Goal: Transaction & Acquisition: Purchase product/service

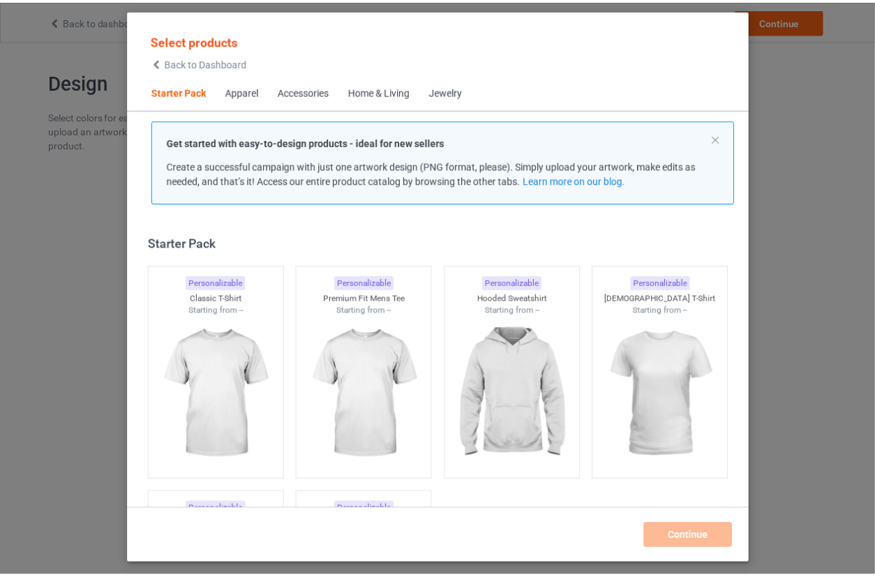
scroll to position [17, 0]
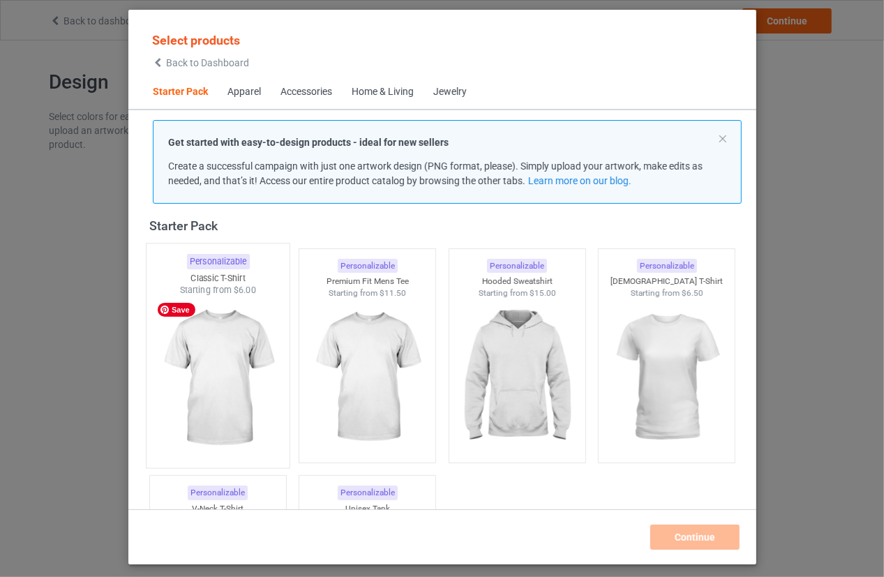
click at [246, 368] on img at bounding box center [217, 379] width 131 height 164
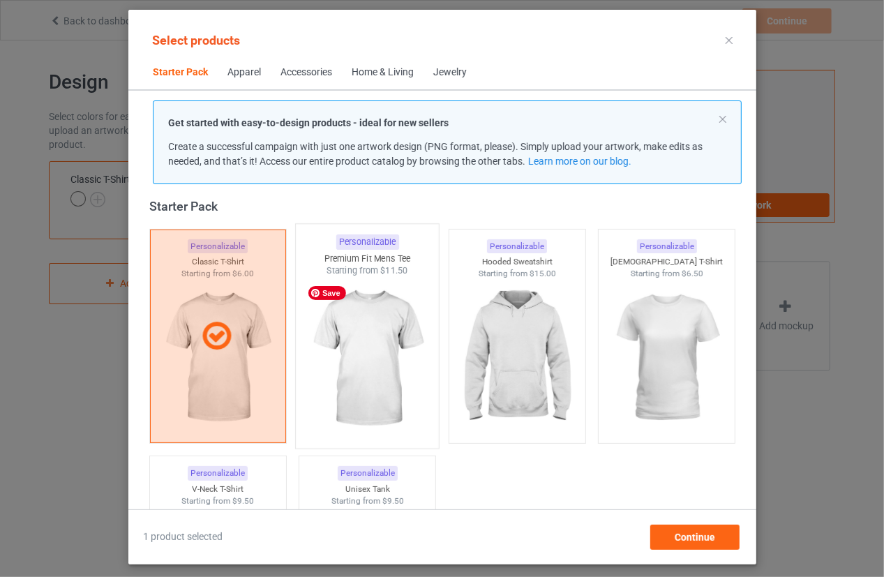
click at [358, 368] on img at bounding box center [366, 359] width 131 height 164
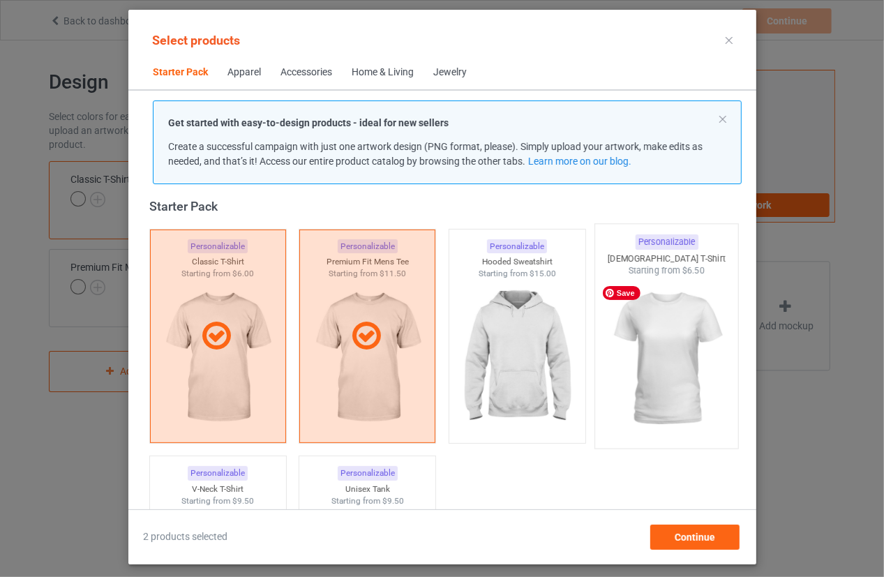
click at [669, 376] on img at bounding box center [666, 359] width 131 height 164
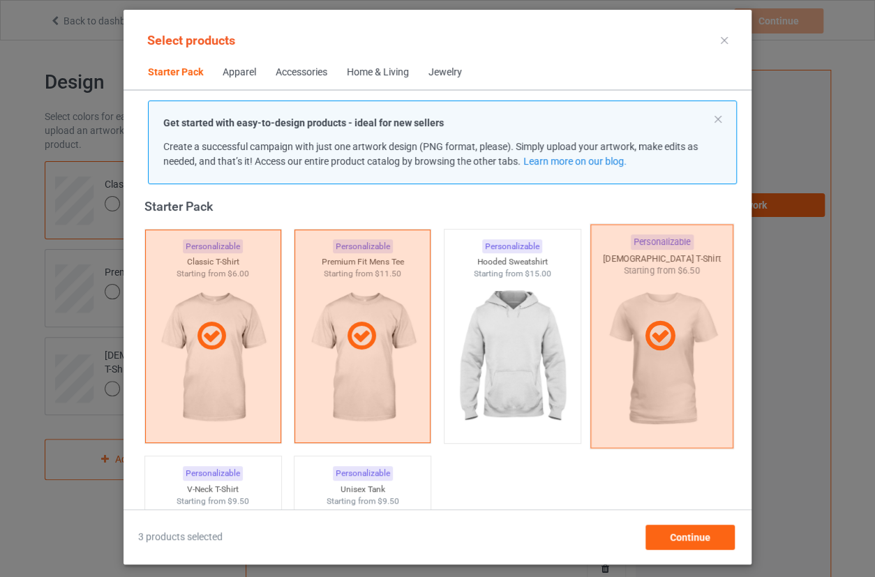
click at [590, 373] on div at bounding box center [661, 336] width 143 height 224
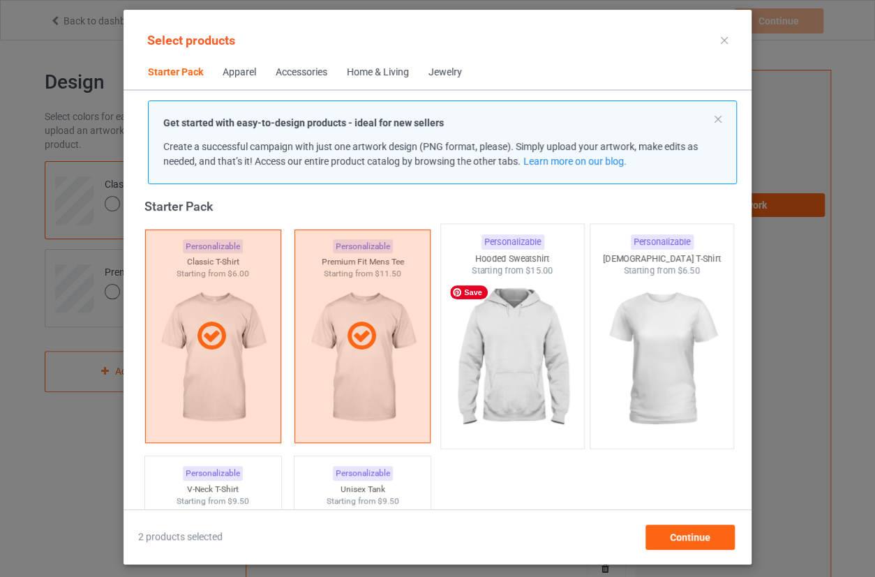
click at [544, 375] on img at bounding box center [512, 359] width 131 height 164
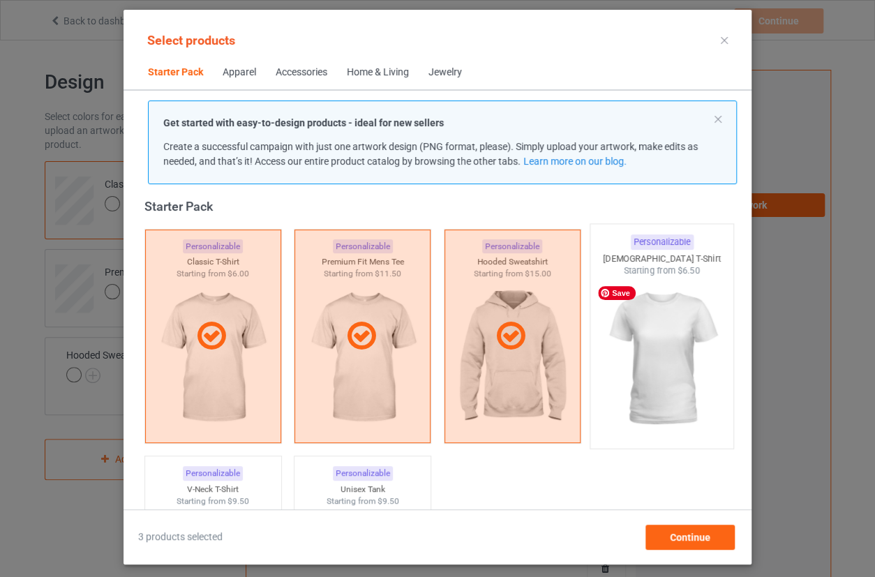
click at [620, 377] on img at bounding box center [662, 359] width 131 height 164
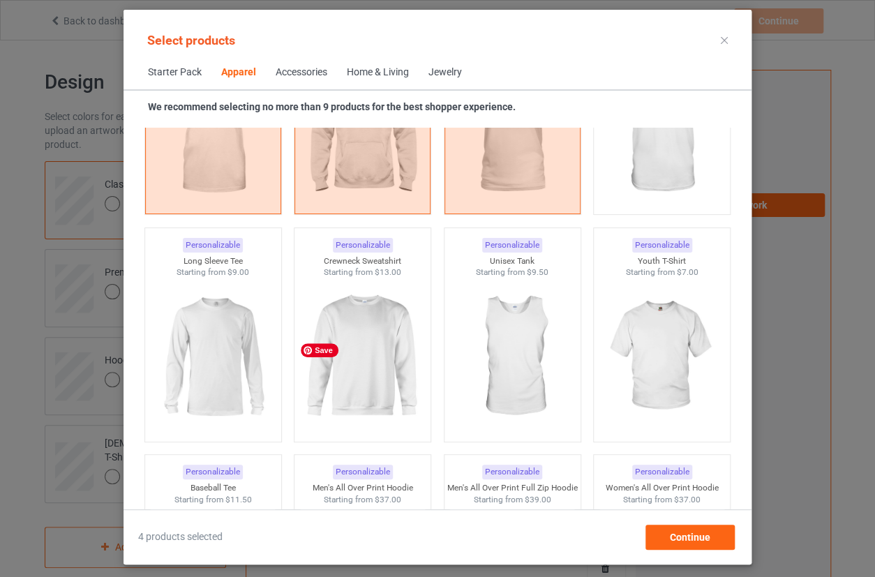
scroll to position [906, 0]
click at [387, 366] on img at bounding box center [362, 357] width 131 height 164
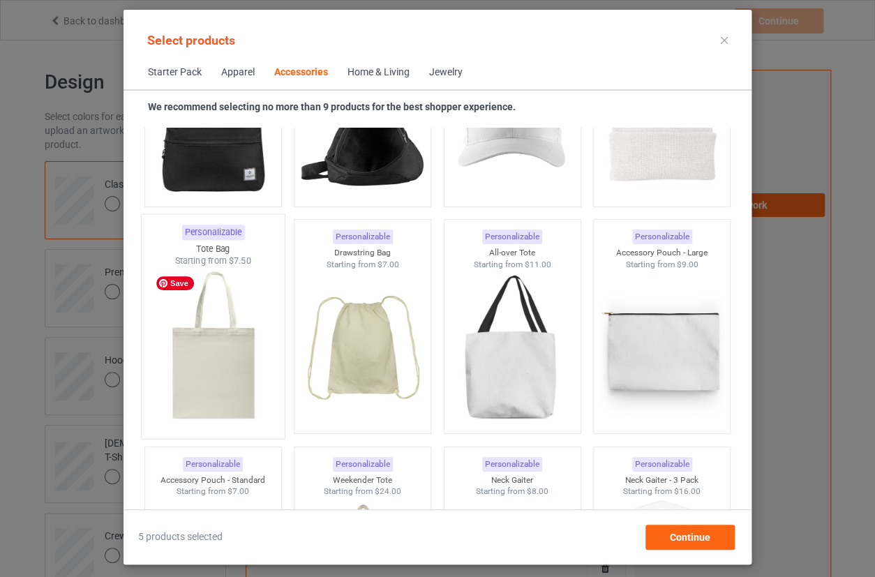
click at [237, 324] on img at bounding box center [212, 349] width 131 height 164
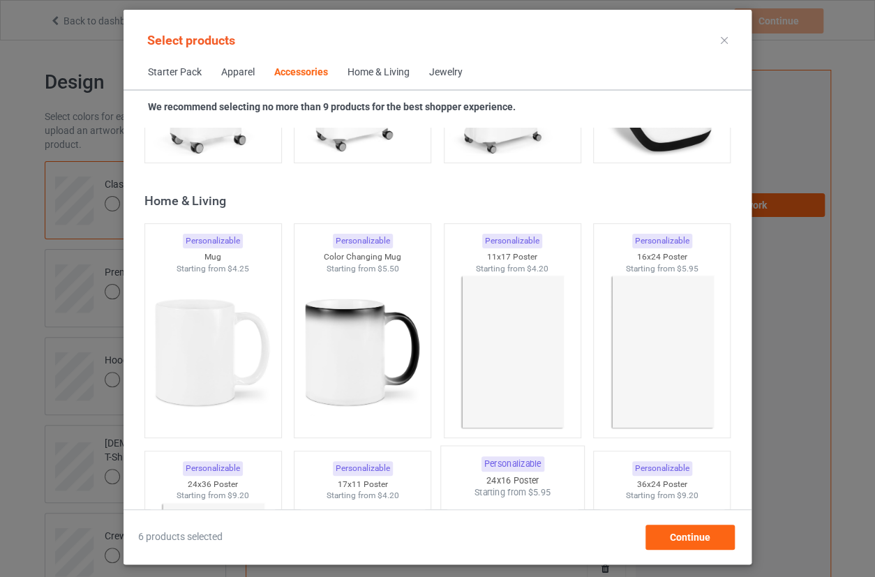
scroll to position [6362, 0]
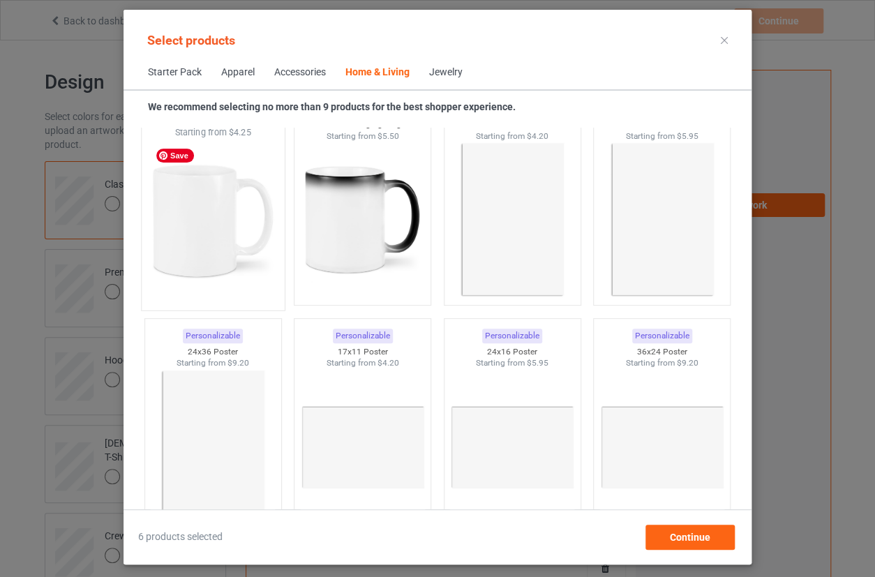
click at [213, 258] on img at bounding box center [212, 221] width 131 height 164
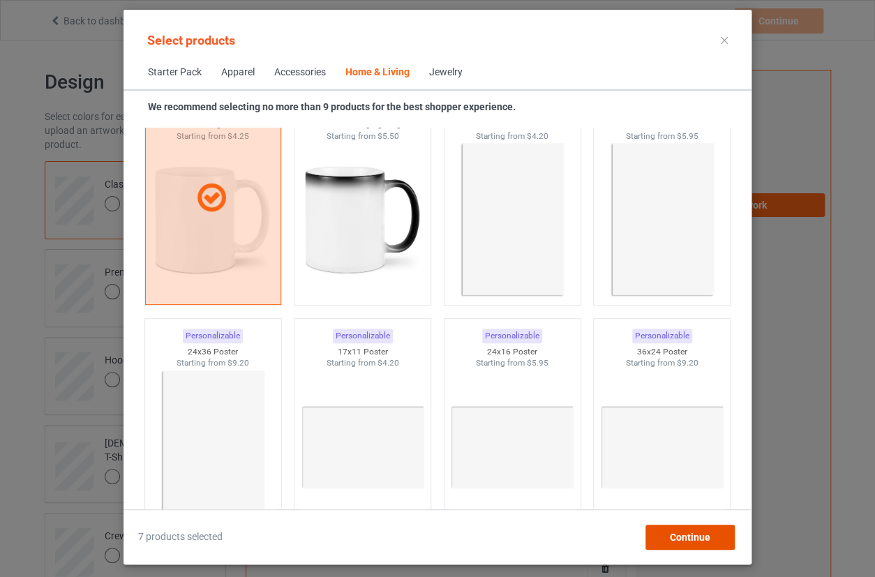
click at [703, 538] on span "Continue" at bounding box center [690, 537] width 40 height 11
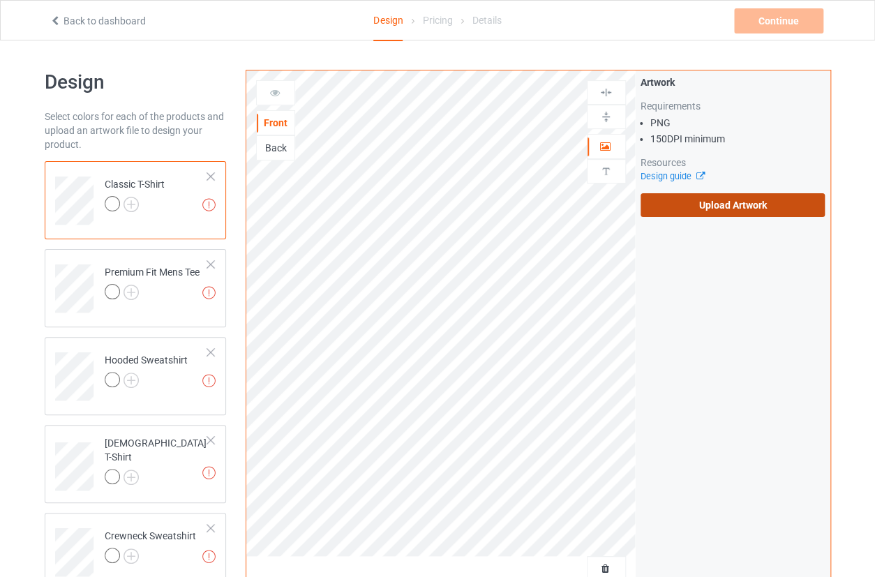
click at [711, 201] on label "Upload Artwork" at bounding box center [733, 205] width 185 height 24
click at [0, 0] on input "Upload Artwork" at bounding box center [0, 0] width 0 height 0
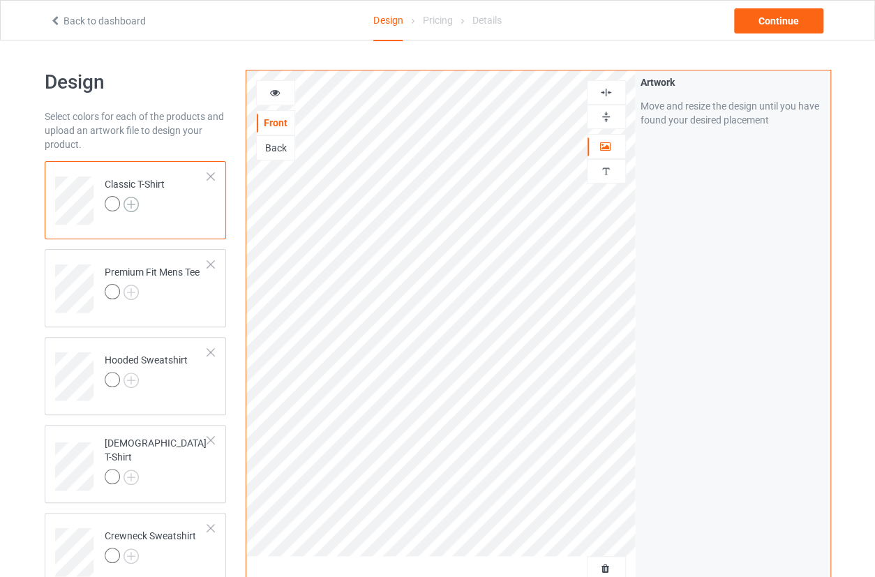
click at [133, 202] on img at bounding box center [131, 204] width 15 height 15
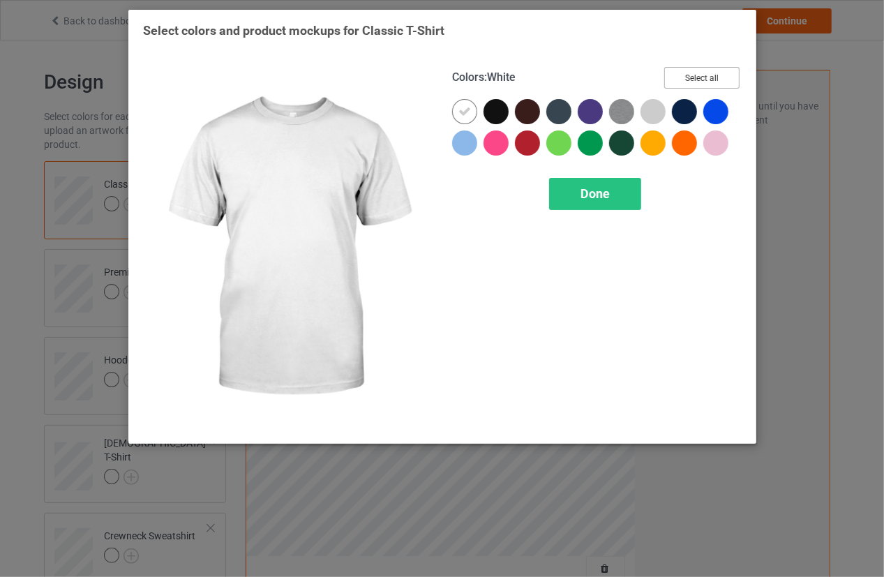
click at [719, 81] on button "Select all" at bounding box center [701, 78] width 75 height 22
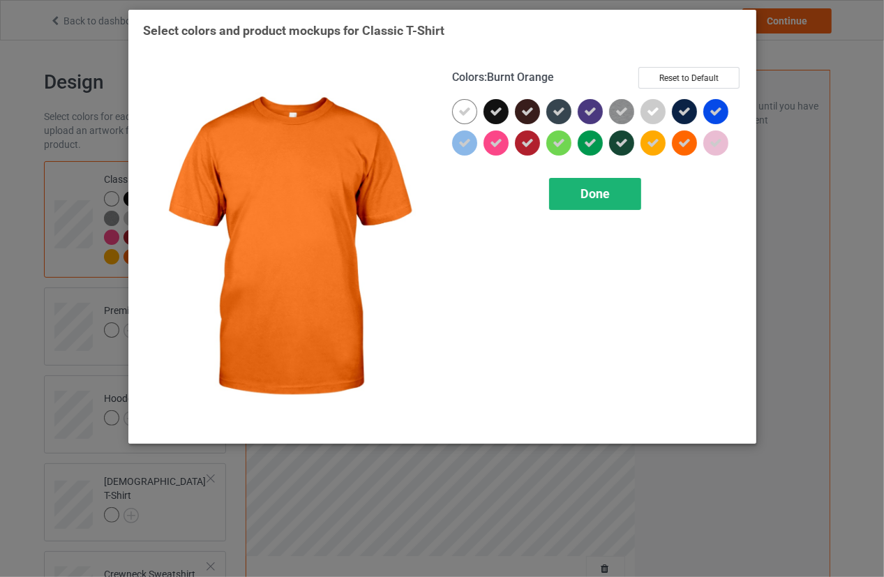
click at [631, 195] on div "Done" at bounding box center [595, 194] width 92 height 32
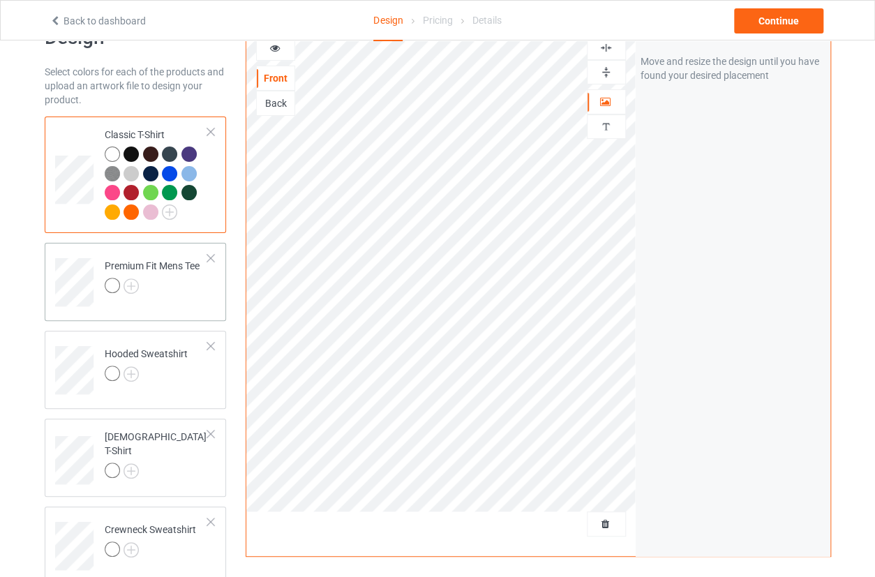
scroll to position [63, 0]
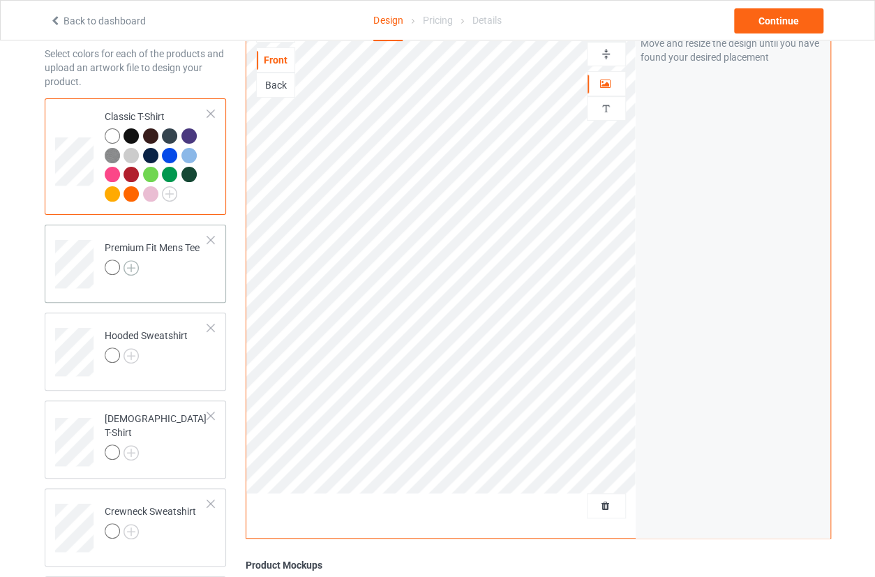
click at [128, 271] on img at bounding box center [131, 267] width 15 height 15
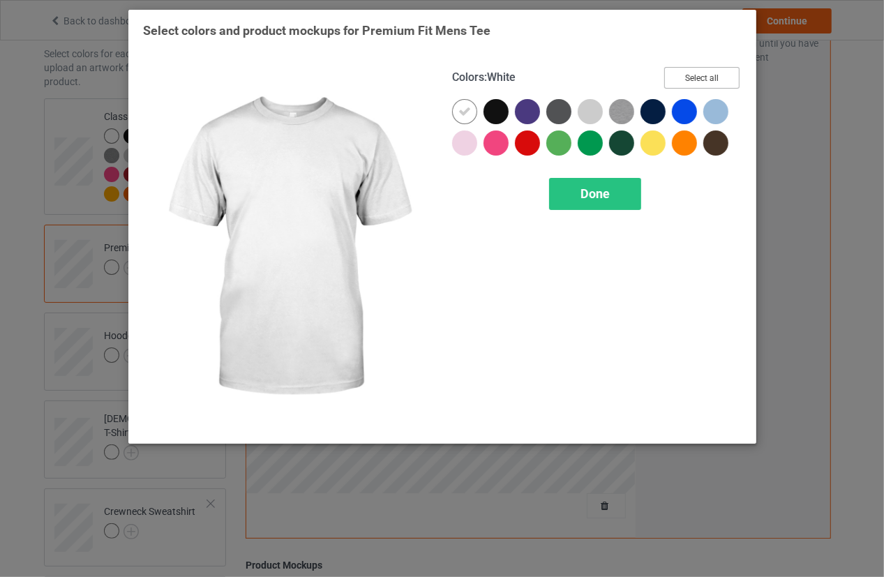
click at [697, 72] on button "Select all" at bounding box center [701, 78] width 75 height 22
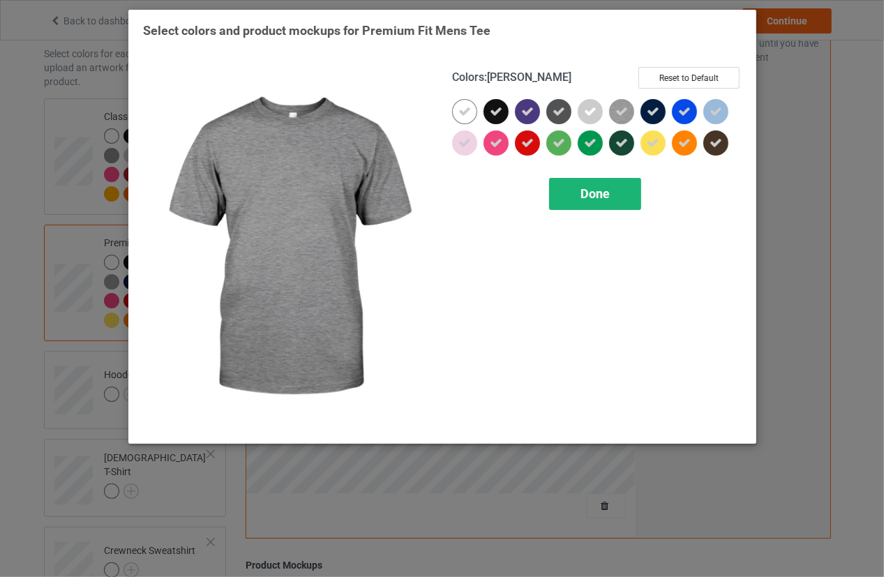
click at [591, 188] on span "Done" at bounding box center [595, 193] width 29 height 15
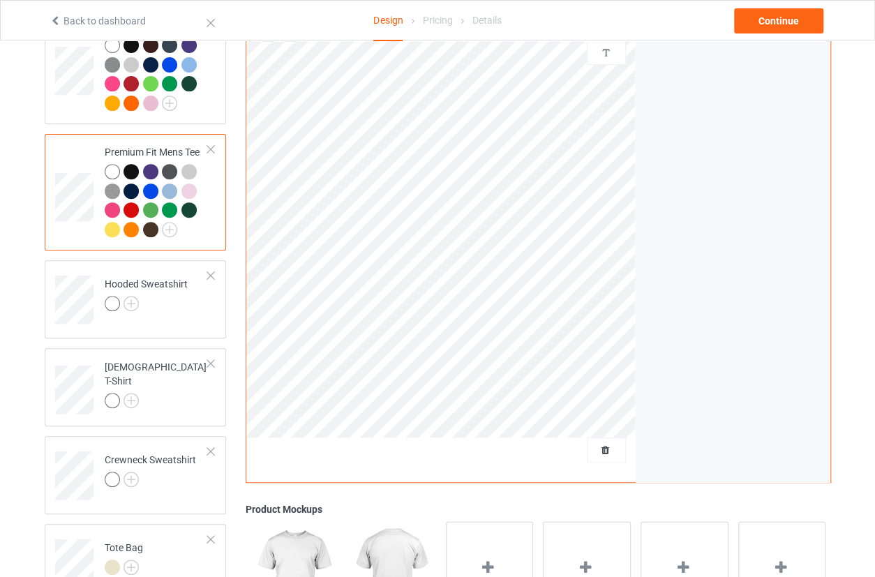
scroll to position [190, 0]
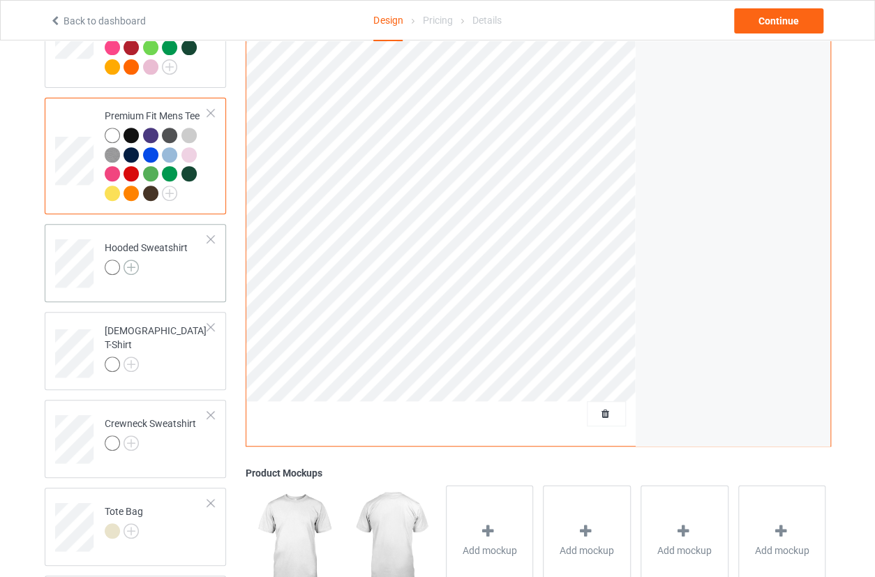
click at [135, 268] on img at bounding box center [131, 267] width 15 height 15
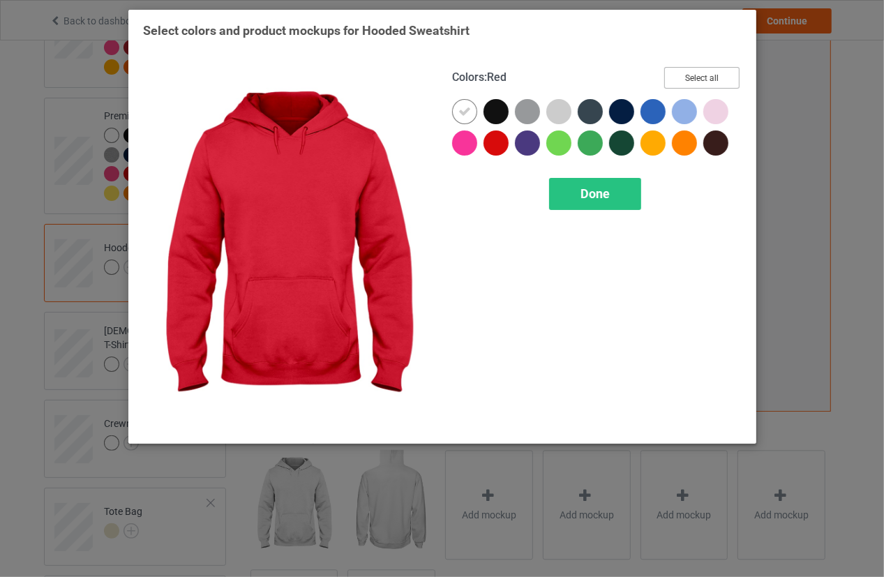
drag, startPoint x: 711, startPoint y: 78, endPoint x: 676, endPoint y: 95, distance: 39.3
click at [710, 77] on button "Select all" at bounding box center [701, 78] width 75 height 22
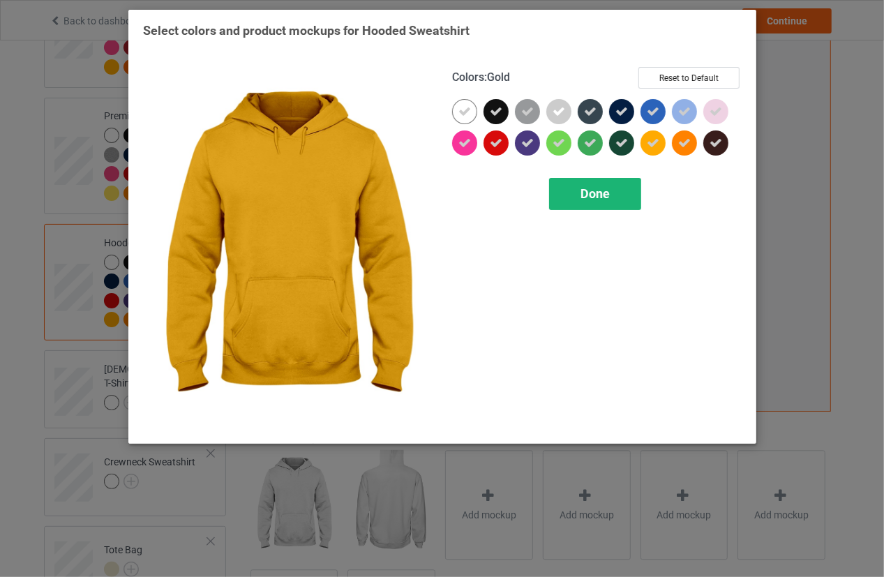
click at [596, 196] on span "Done" at bounding box center [595, 193] width 29 height 15
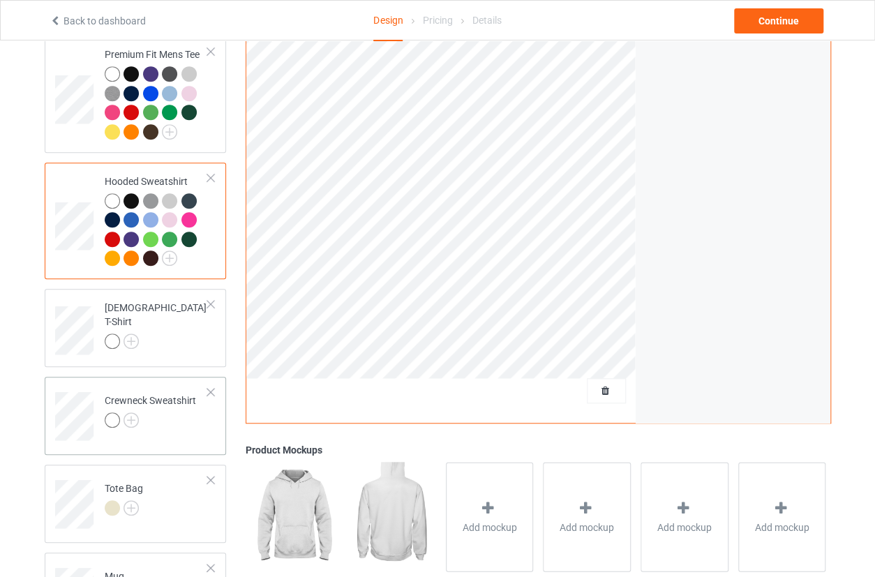
scroll to position [317, 0]
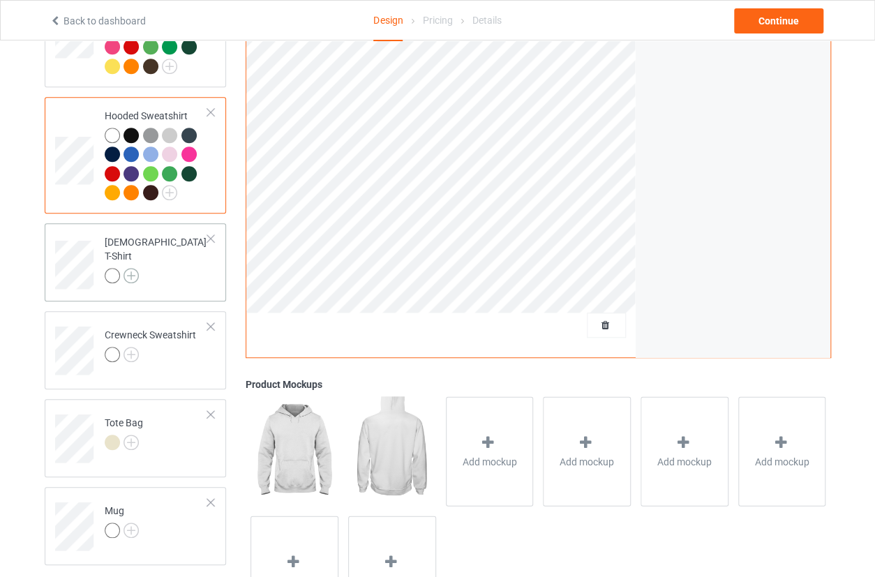
click at [130, 272] on img at bounding box center [131, 275] width 15 height 15
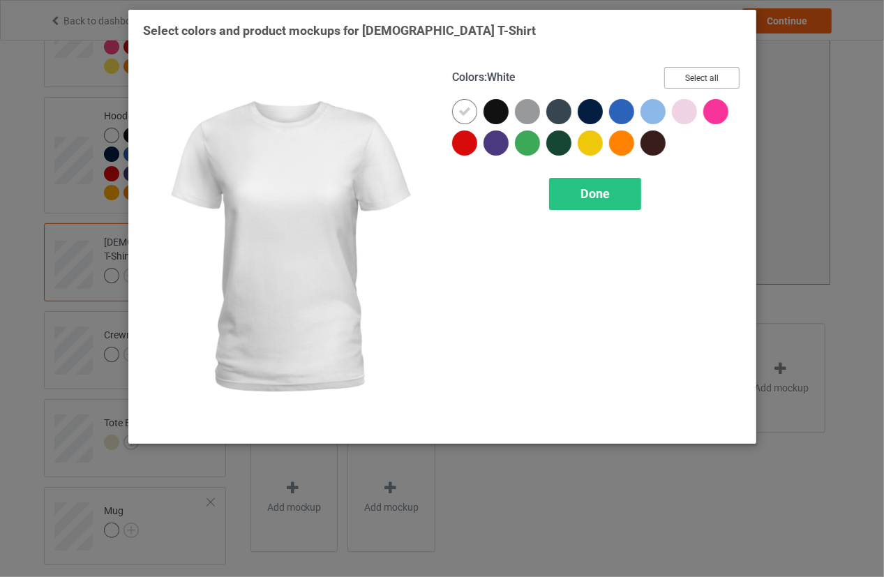
click at [680, 77] on button "Select all" at bounding box center [701, 78] width 75 height 22
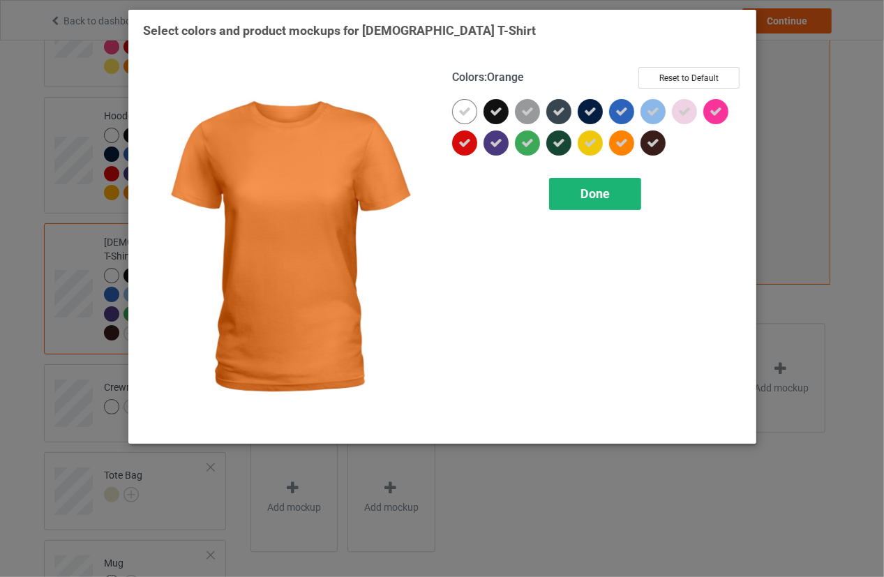
click at [599, 197] on span "Done" at bounding box center [595, 193] width 29 height 15
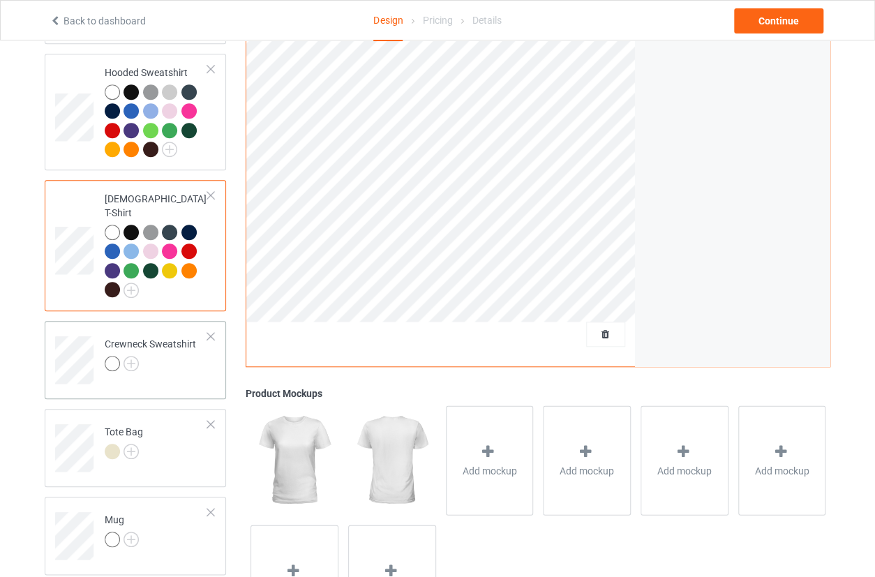
scroll to position [380, 0]
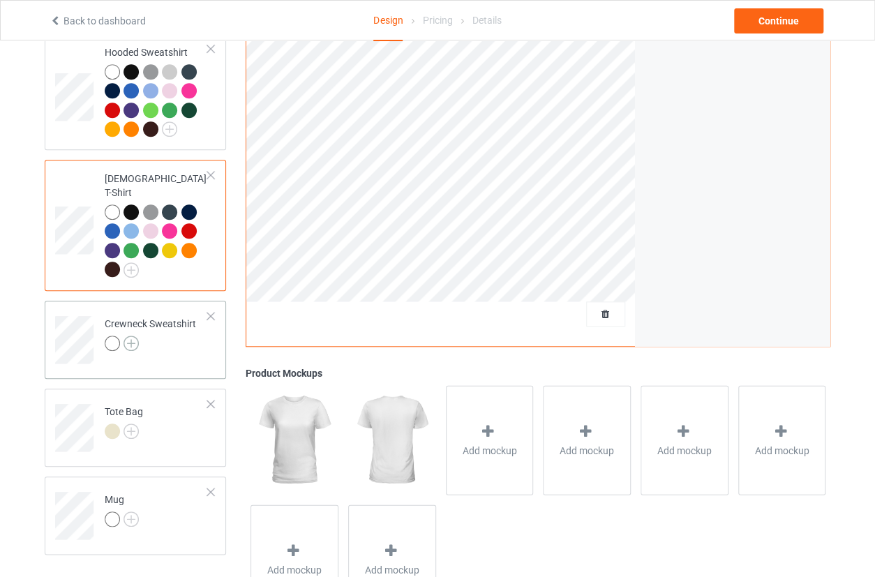
click at [130, 336] on img at bounding box center [131, 343] width 15 height 15
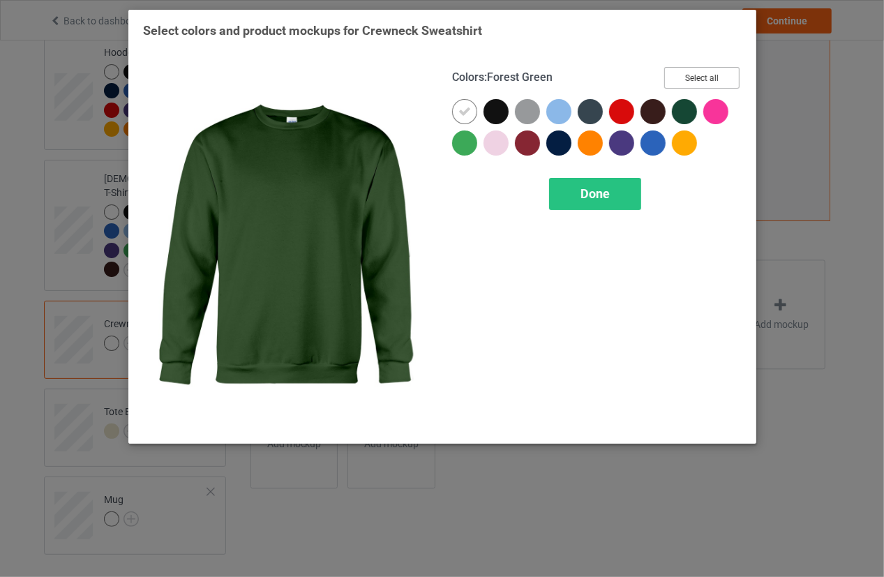
click at [703, 77] on button "Select all" at bounding box center [701, 78] width 75 height 22
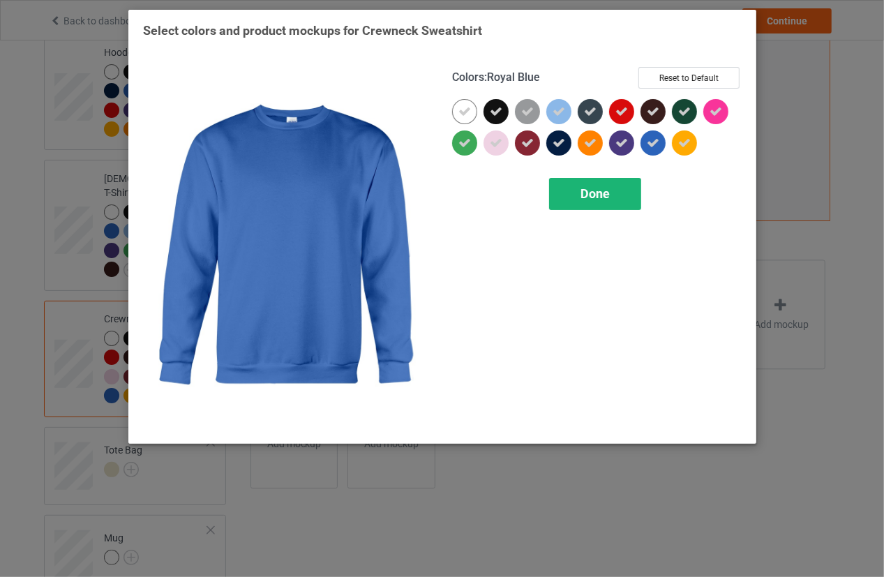
click at [602, 193] on span "Done" at bounding box center [595, 193] width 29 height 15
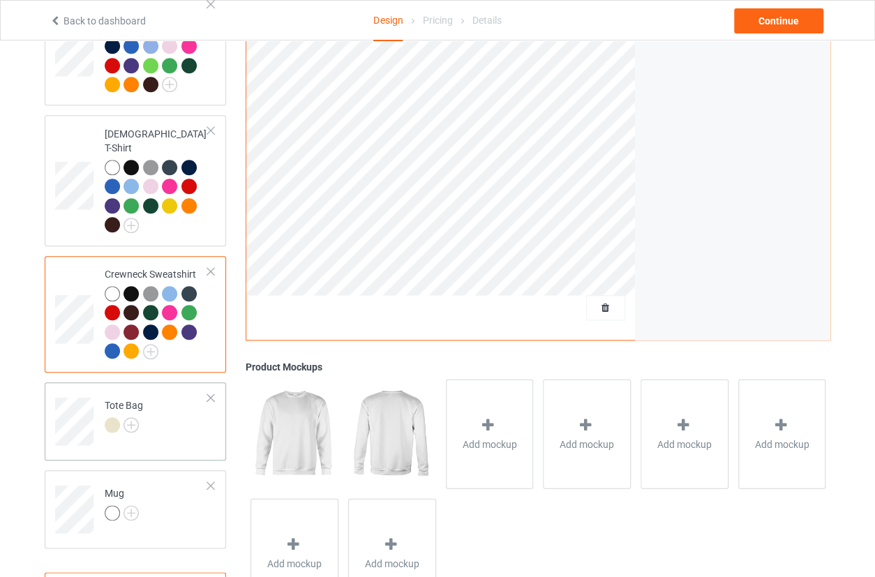
scroll to position [476, 0]
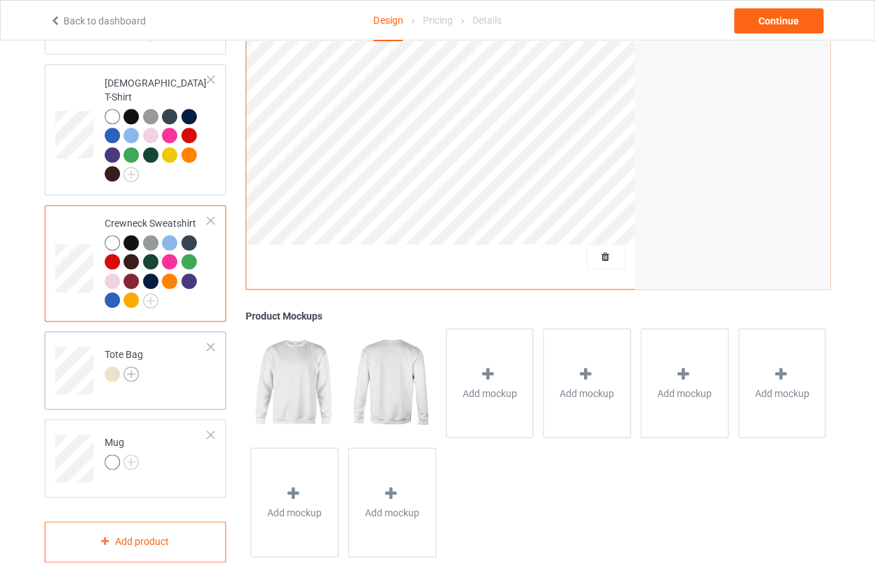
click at [134, 366] on img at bounding box center [131, 373] width 15 height 15
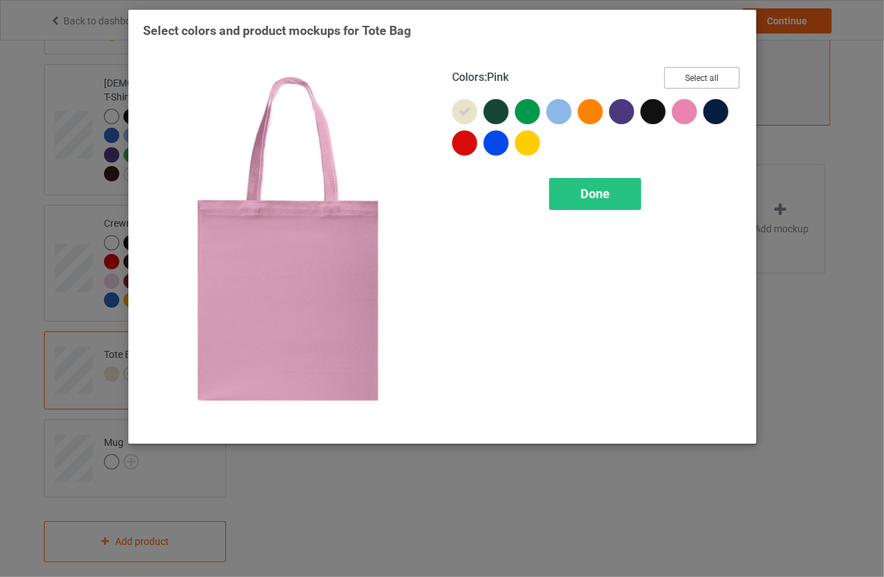
drag, startPoint x: 708, startPoint y: 81, endPoint x: 665, endPoint y: 154, distance: 84.7
click at [706, 81] on button "Select all" at bounding box center [701, 78] width 75 height 22
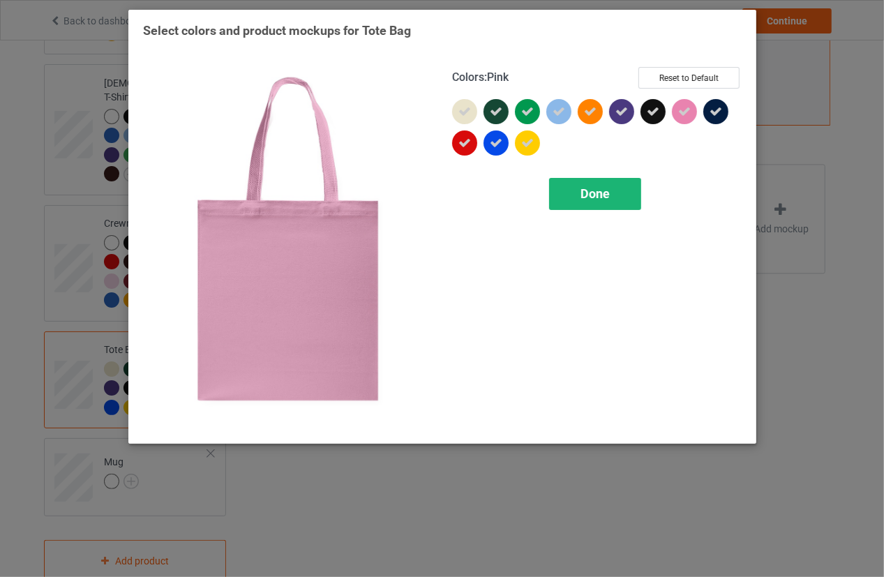
click at [618, 197] on div "Done" at bounding box center [595, 194] width 92 height 32
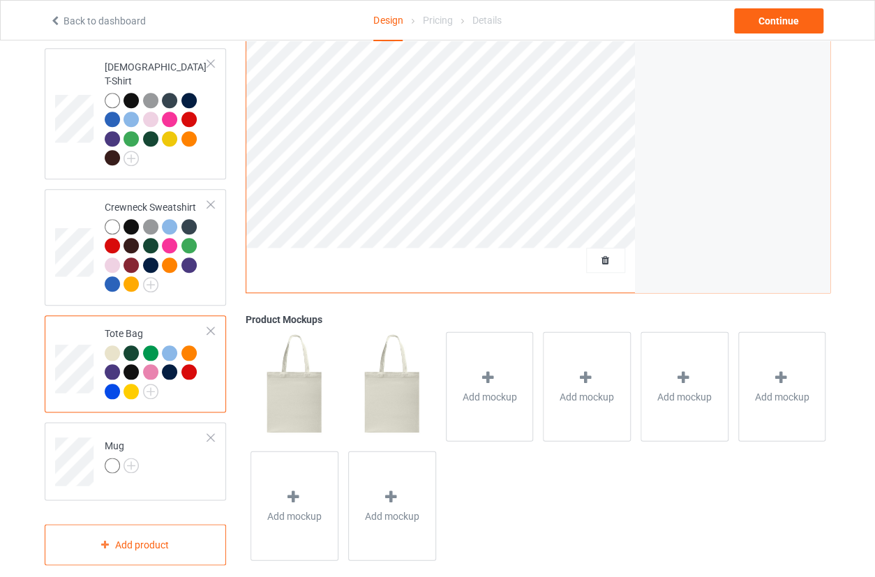
scroll to position [495, 0]
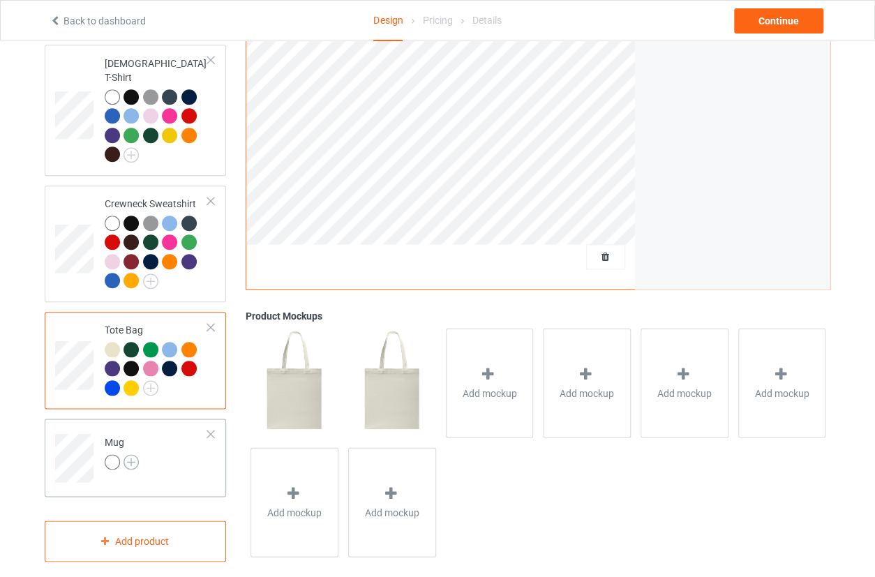
click at [130, 454] on img at bounding box center [131, 461] width 15 height 15
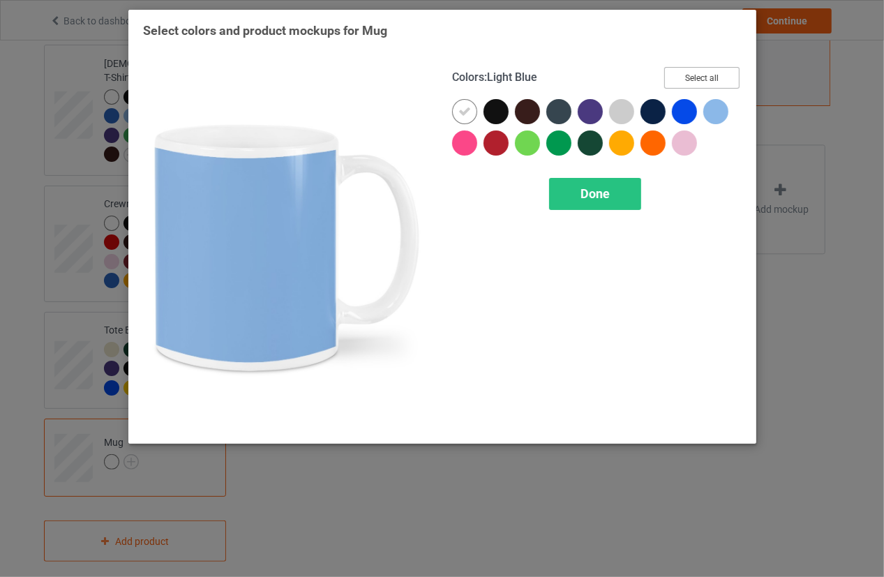
drag, startPoint x: 713, startPoint y: 80, endPoint x: 708, endPoint y: 87, distance: 8.9
click at [714, 79] on button "Select all" at bounding box center [701, 78] width 75 height 22
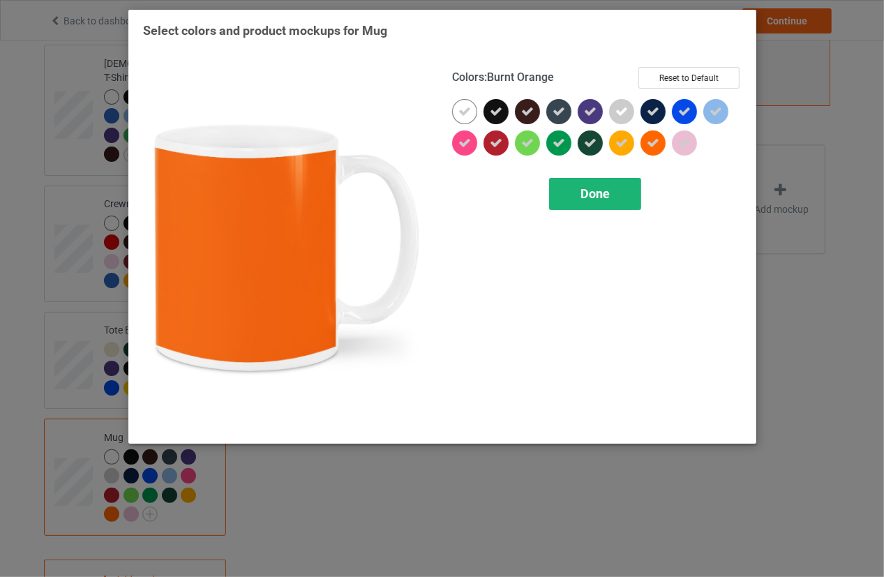
click at [626, 187] on div "Done" at bounding box center [595, 194] width 92 height 32
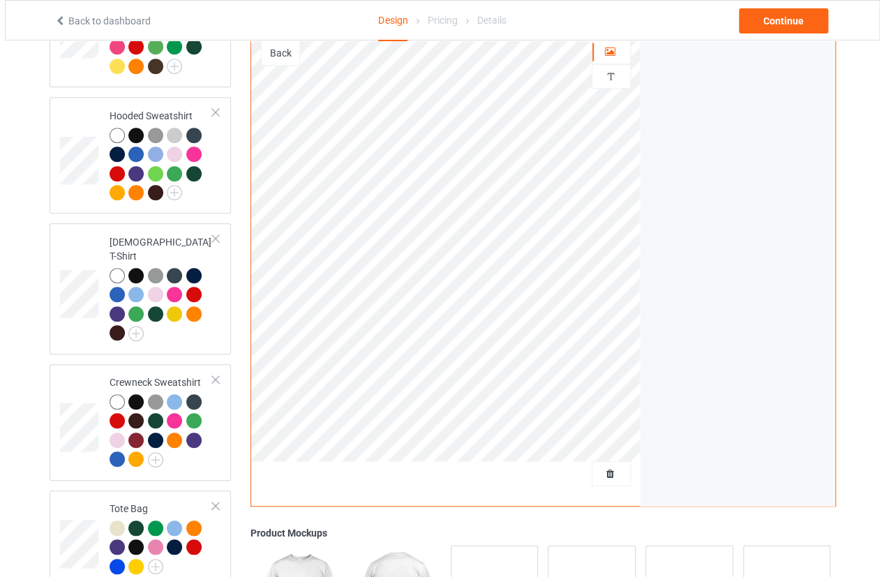
scroll to position [535, 0]
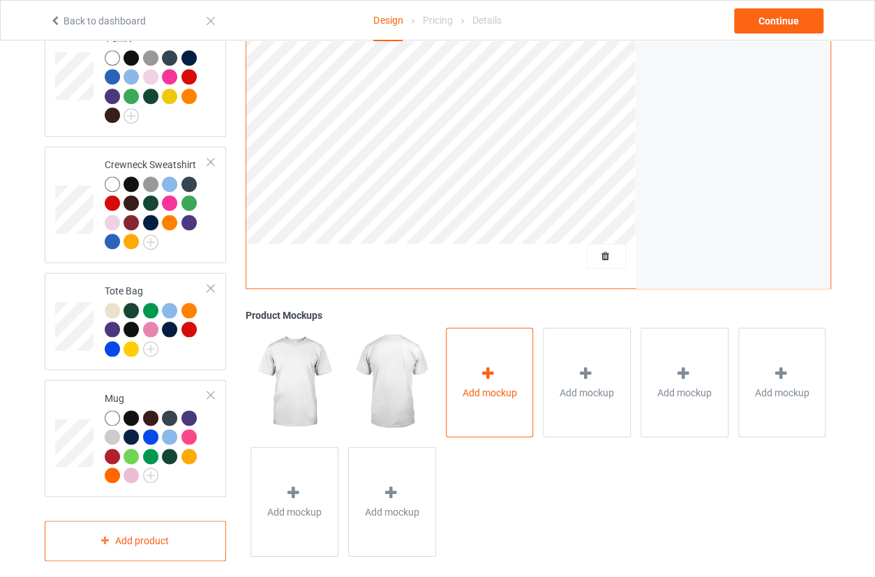
click at [519, 371] on div "Add mockup" at bounding box center [490, 382] width 88 height 110
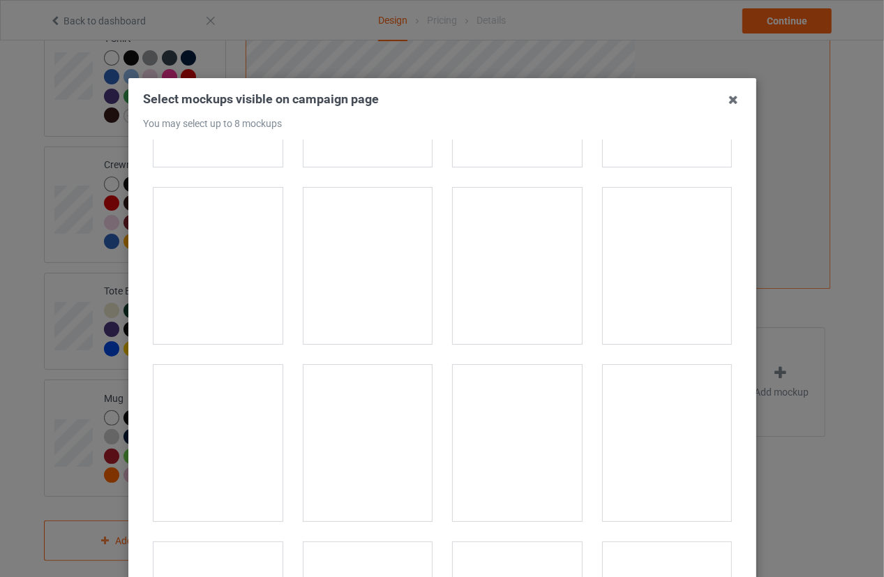
scroll to position [634, 0]
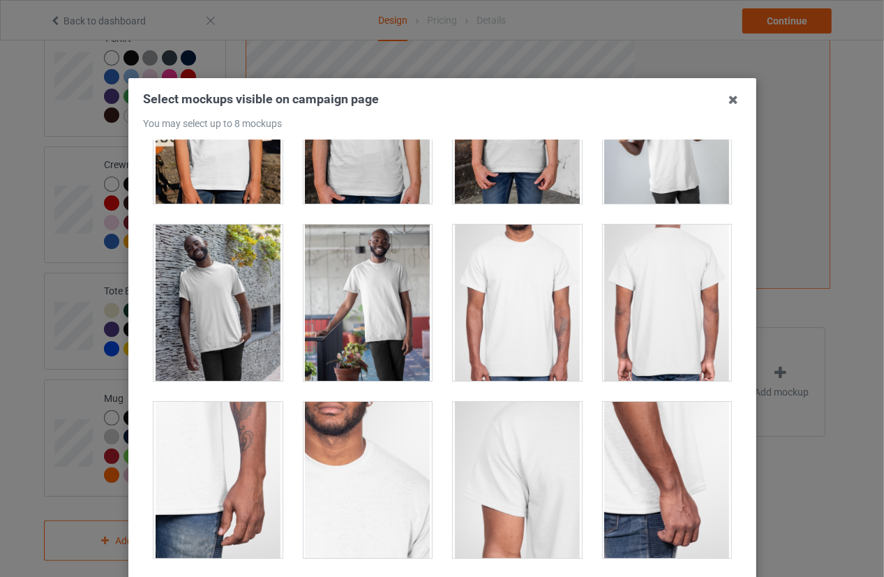
click at [532, 316] on div at bounding box center [517, 303] width 129 height 156
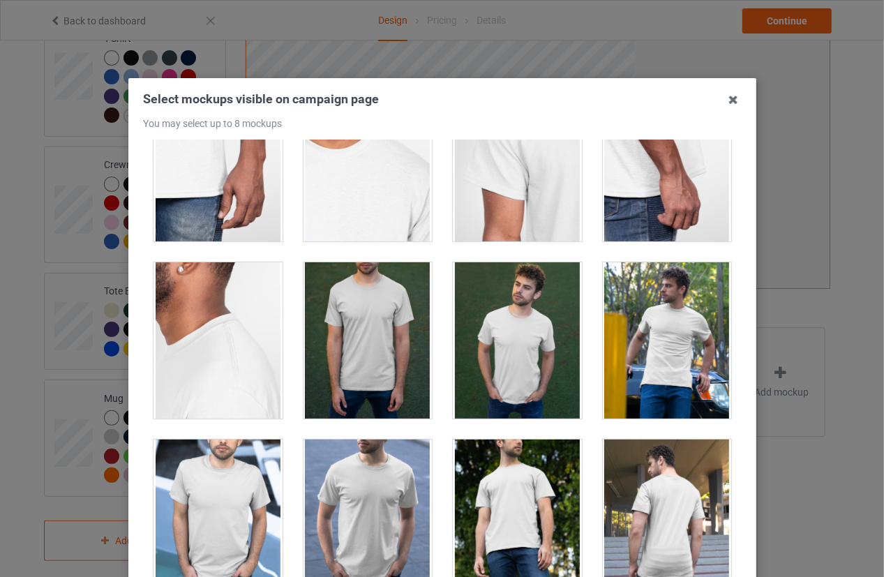
scroll to position [1205, 0]
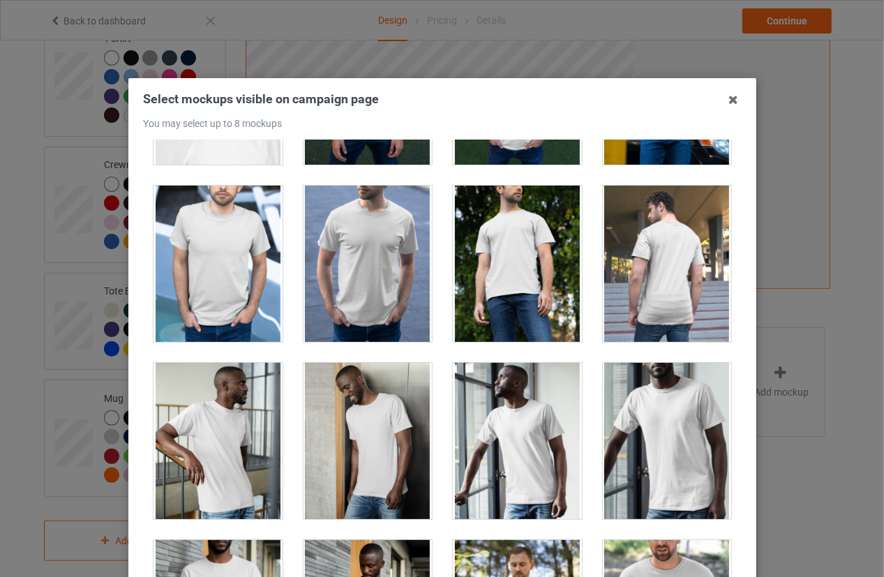
click at [397, 261] on div at bounding box center [367, 264] width 129 height 156
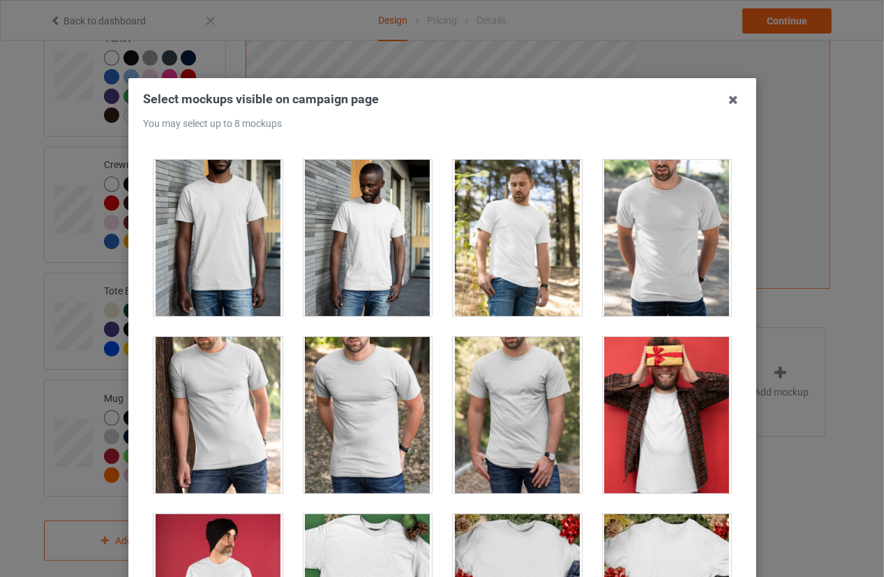
scroll to position [1903, 0]
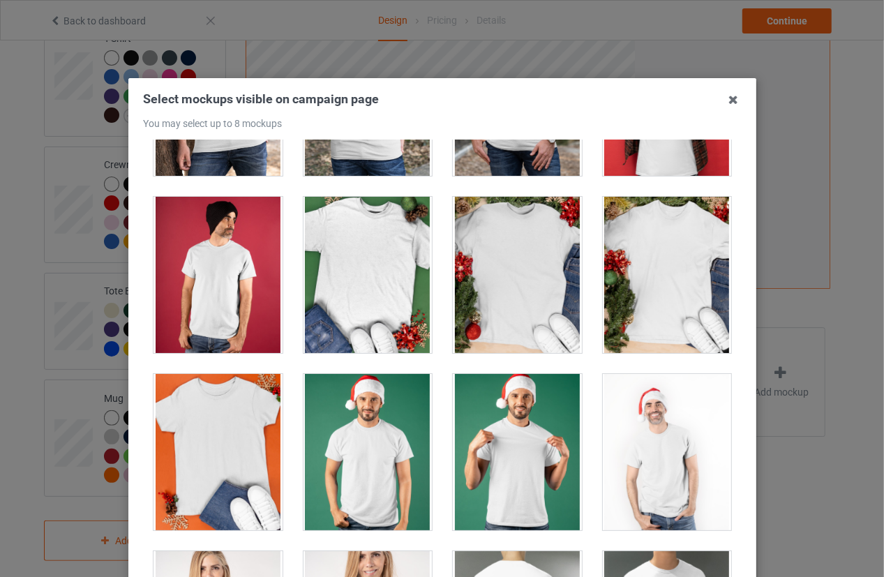
drag, startPoint x: 641, startPoint y: 320, endPoint x: 574, endPoint y: 433, distance: 131.2
click at [641, 320] on div at bounding box center [666, 275] width 129 height 156
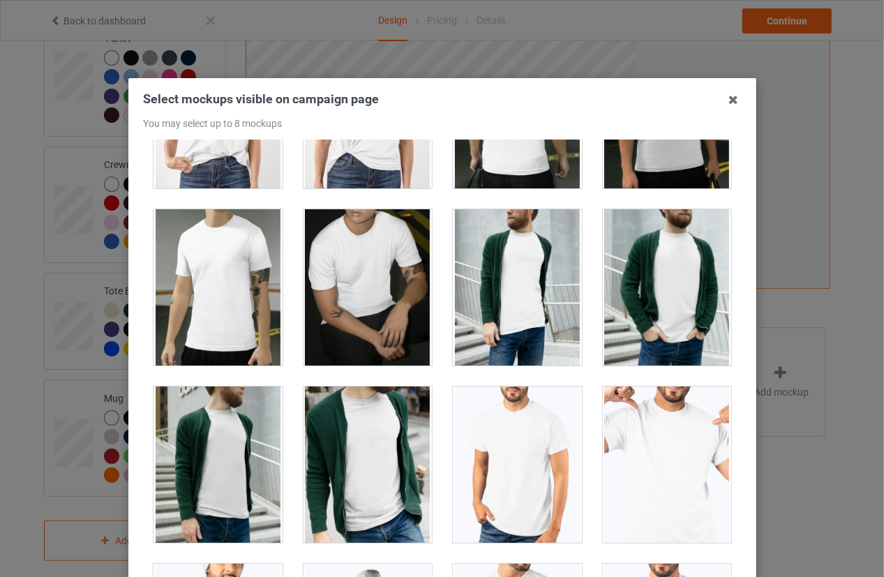
scroll to position [2601, 0]
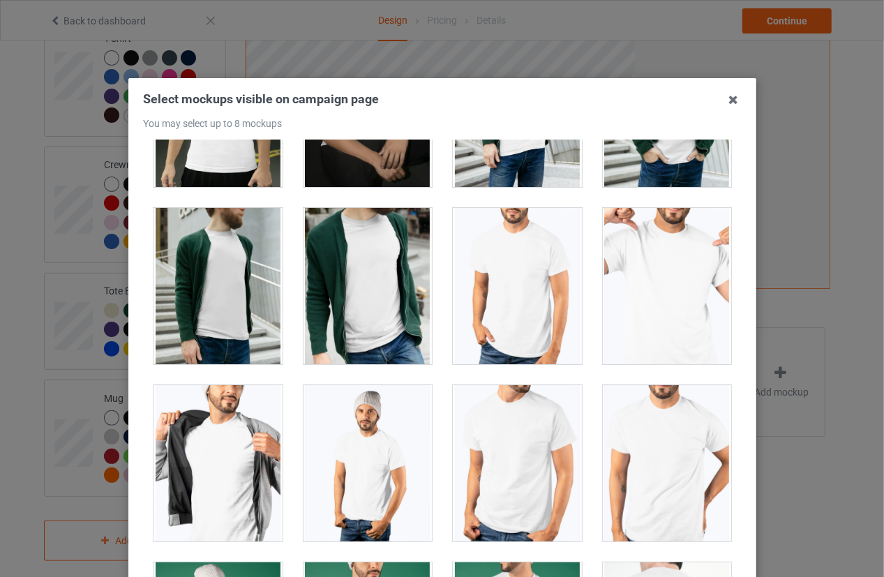
click at [521, 452] on div at bounding box center [517, 463] width 129 height 156
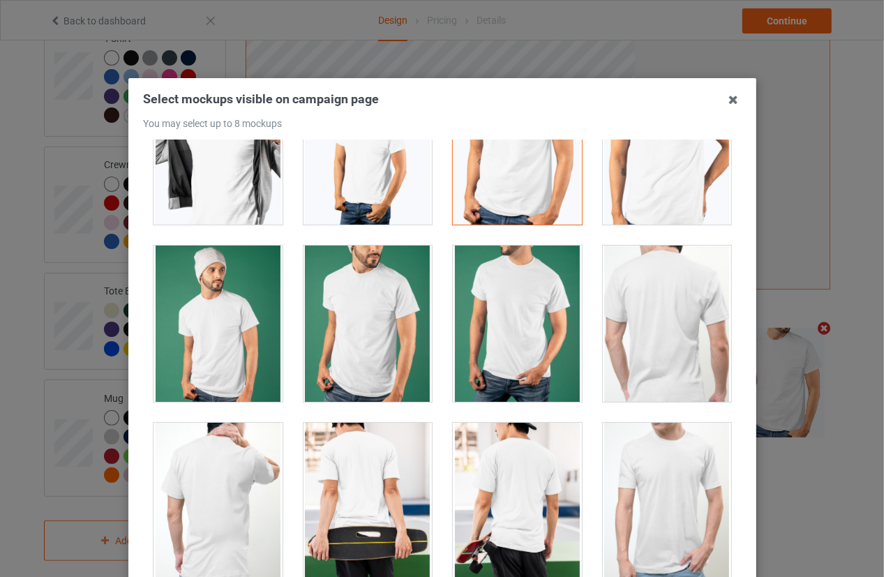
scroll to position [3235, 0]
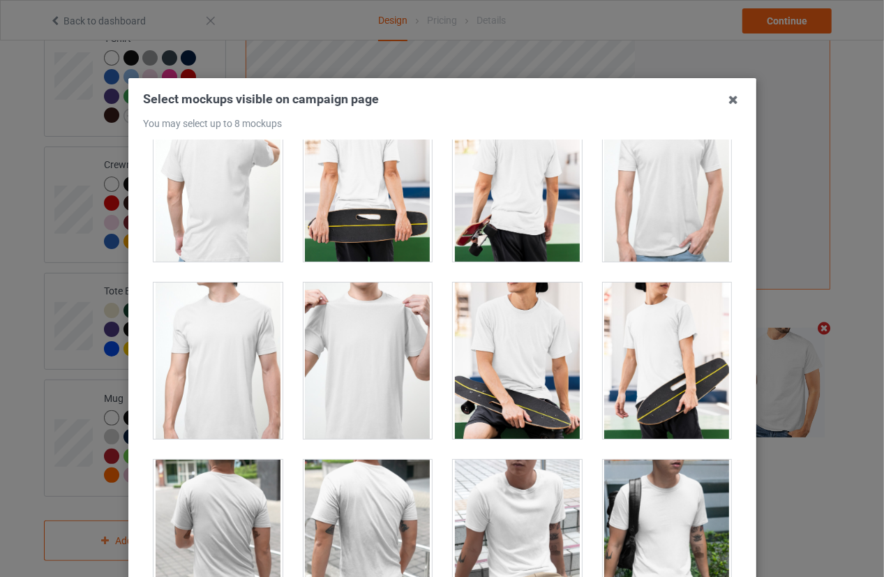
click at [396, 363] on div at bounding box center [367, 361] width 129 height 156
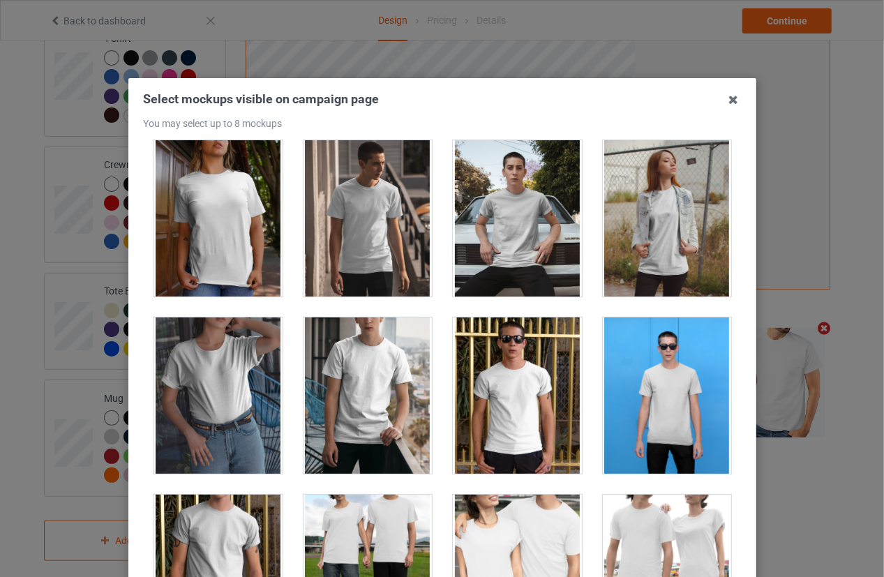
scroll to position [7295, 0]
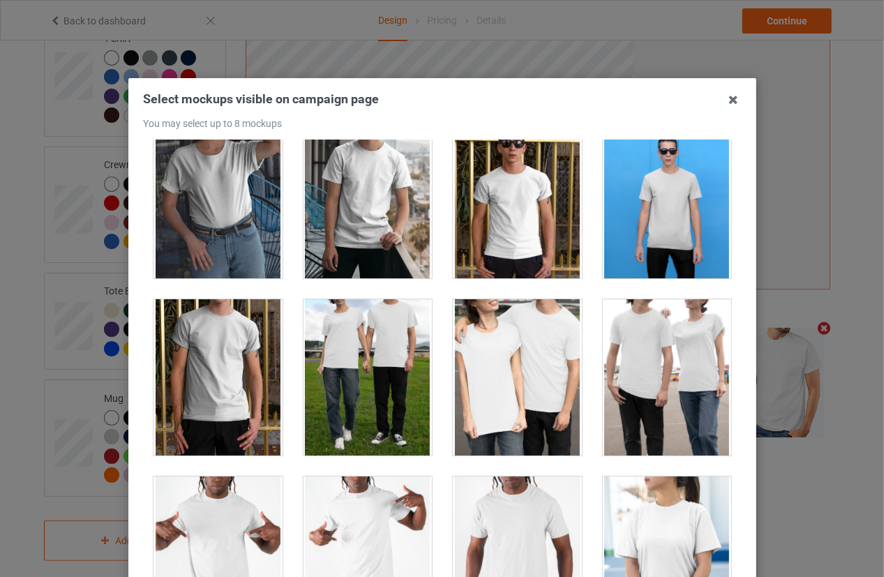
click at [518, 399] on div at bounding box center [517, 377] width 129 height 156
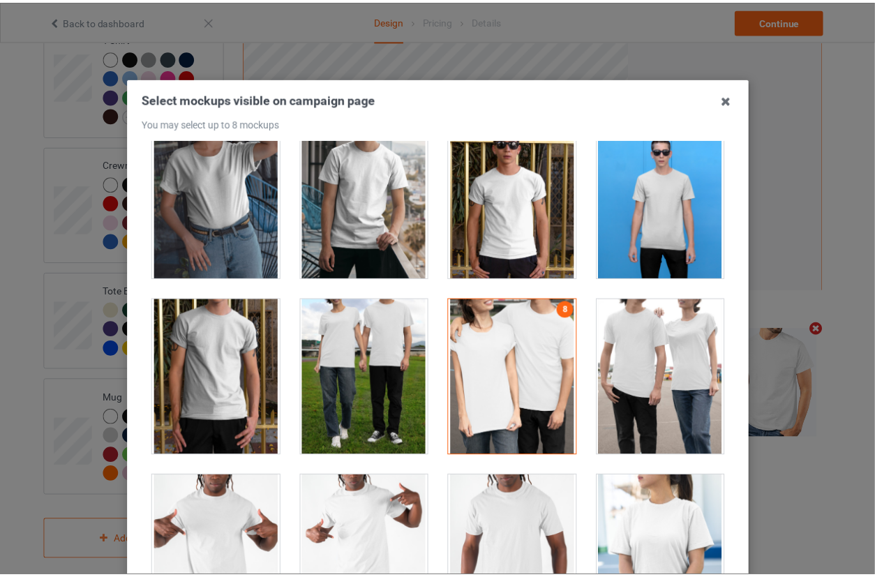
scroll to position [166, 0]
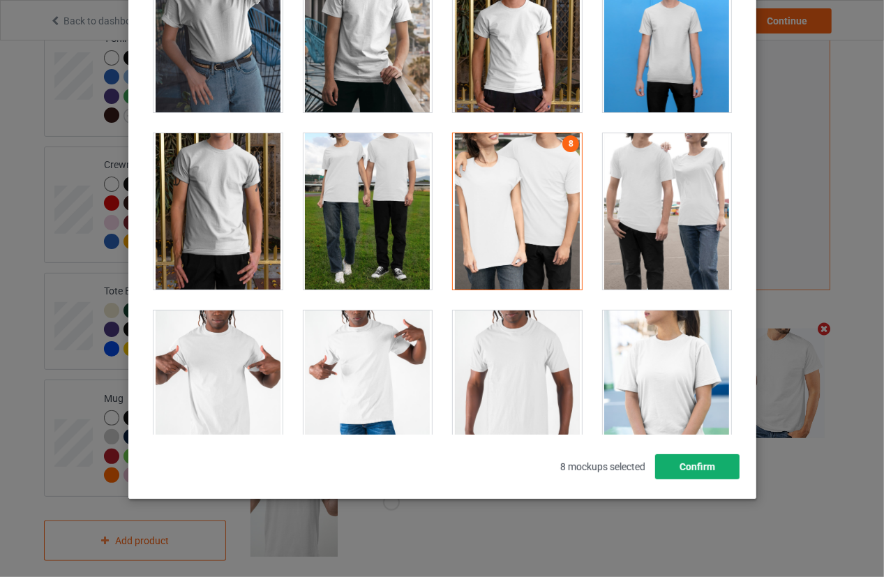
click at [726, 464] on button "Confirm" at bounding box center [697, 466] width 84 height 25
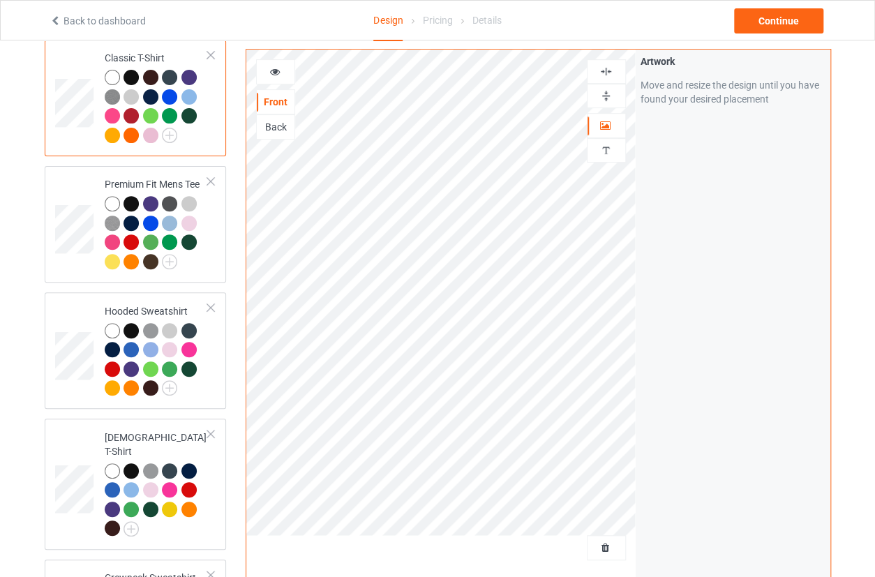
scroll to position [0, 0]
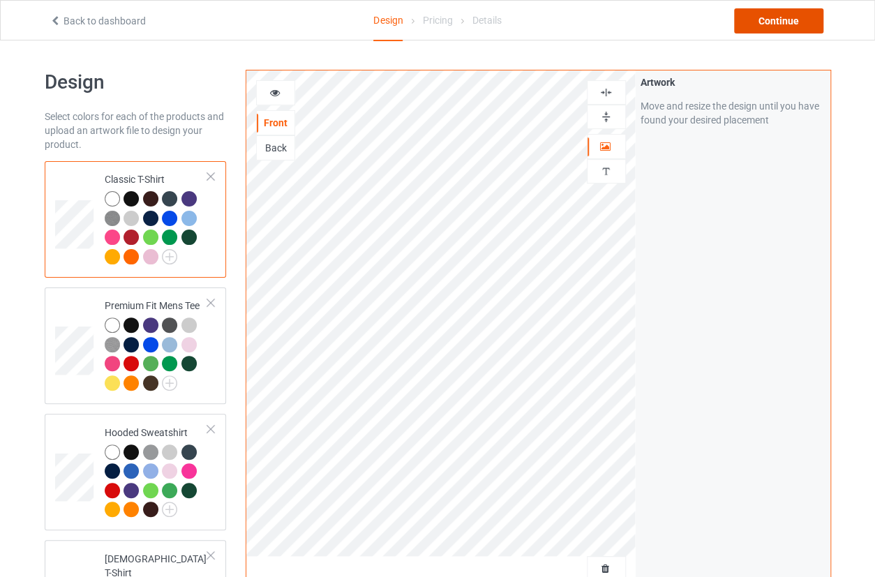
click at [797, 22] on div "Continue" at bounding box center [778, 20] width 89 height 25
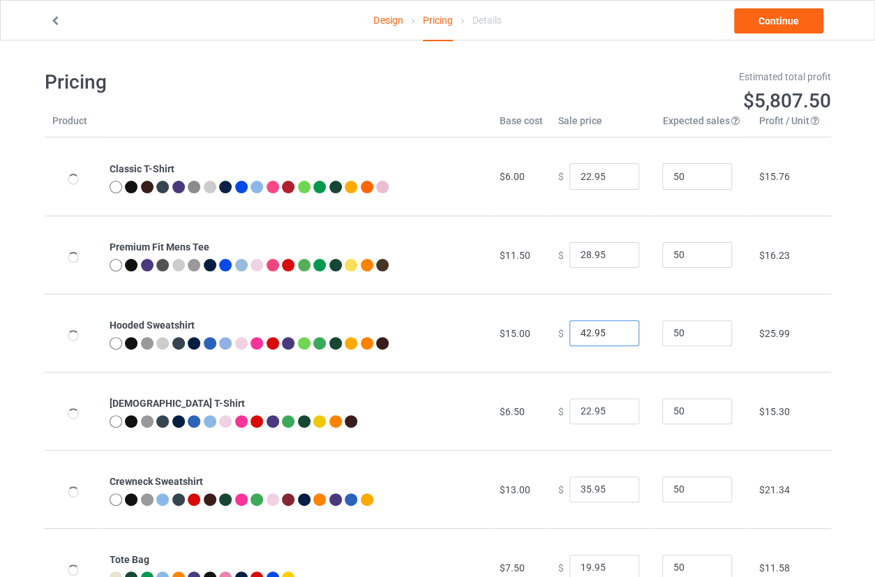
click at [606, 328] on input "42.95" at bounding box center [604, 333] width 70 height 27
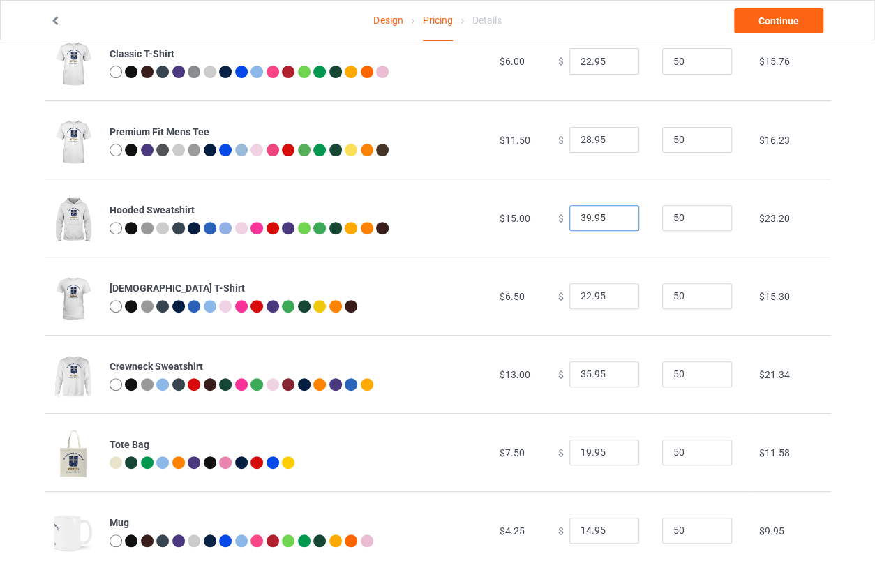
scroll to position [126, 0]
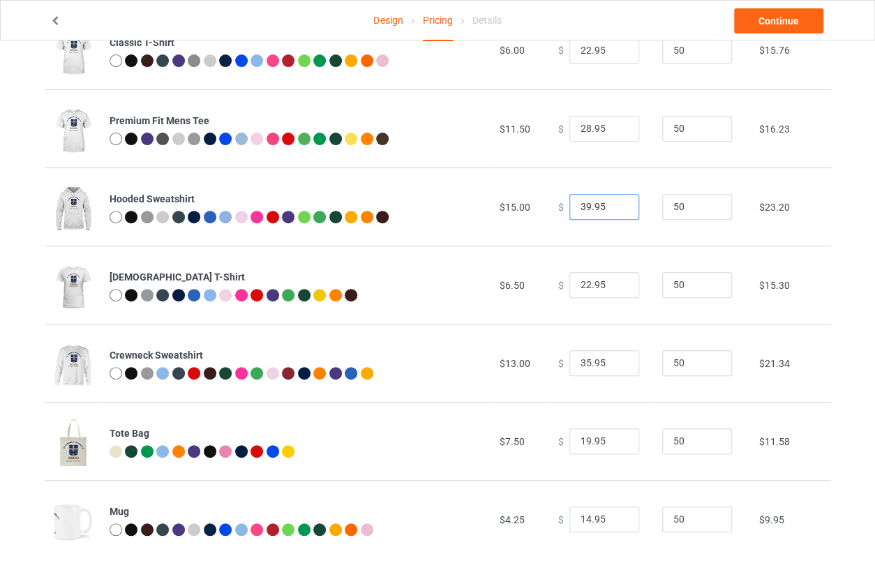
type input "39.95"
click at [609, 359] on input "35.95" at bounding box center [604, 363] width 70 height 27
type input "33.95"
click at [615, 328] on td "$ 33.95" at bounding box center [602, 363] width 105 height 78
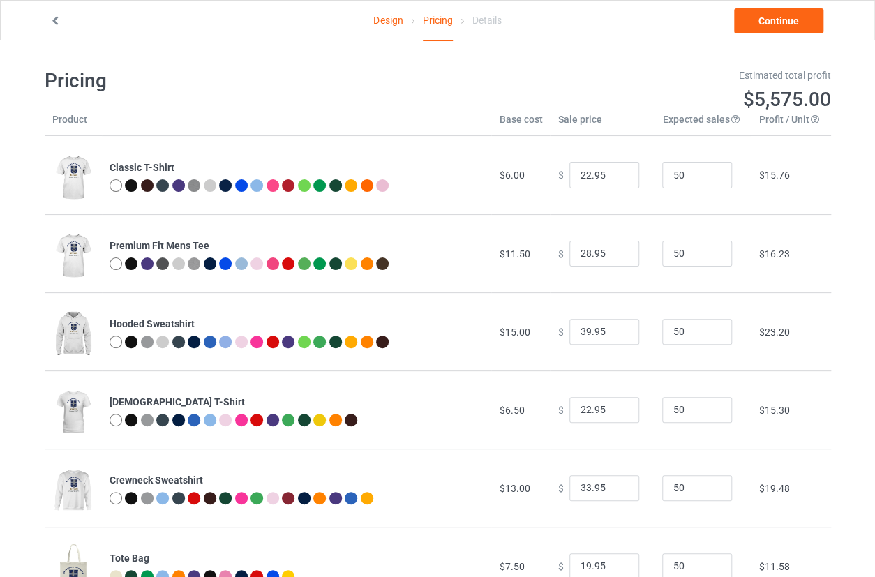
scroll to position [0, 0]
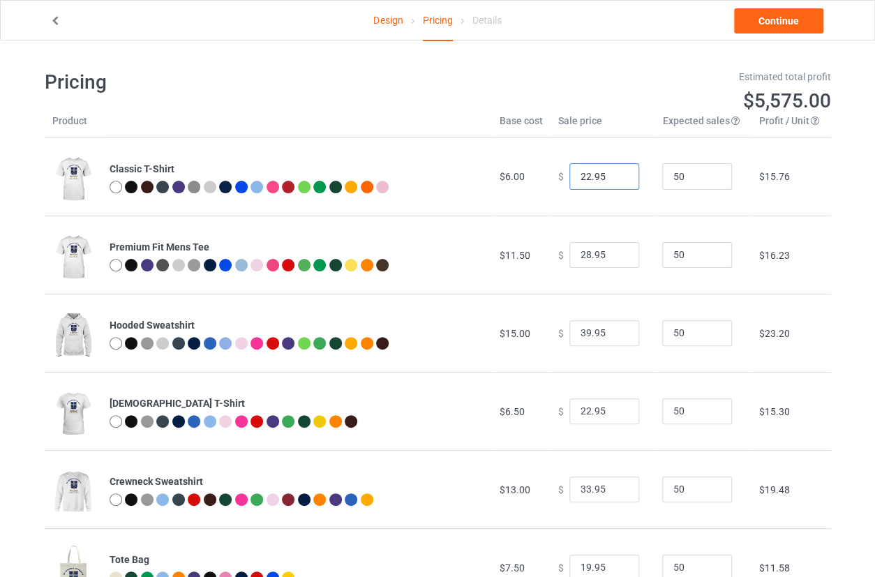
click at [601, 179] on input "22.95" at bounding box center [604, 176] width 70 height 27
type input "21.95"
click at [617, 209] on td "$ 21.95" at bounding box center [602, 176] width 105 height 78
click at [605, 253] on input "28.95" at bounding box center [604, 255] width 70 height 27
type input "26.95"
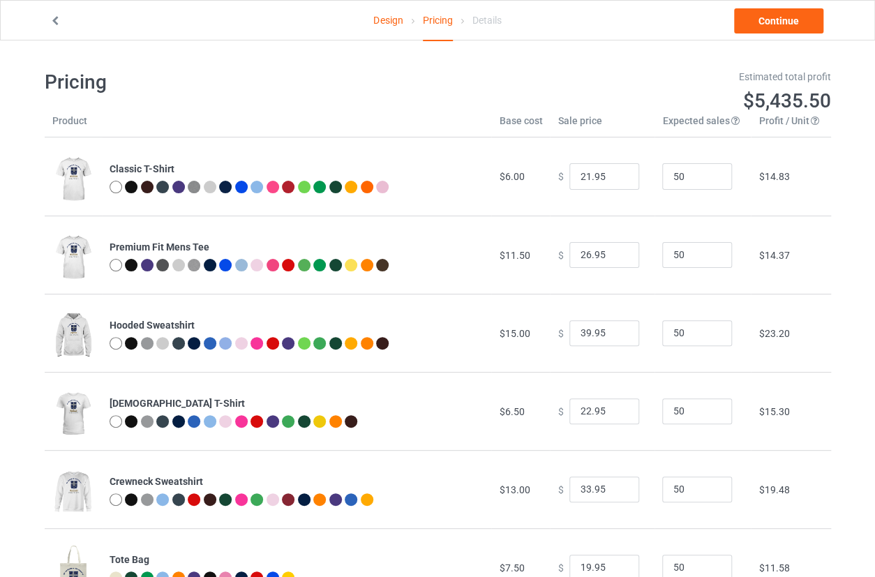
click at [641, 209] on td "$ 21.95" at bounding box center [602, 176] width 105 height 78
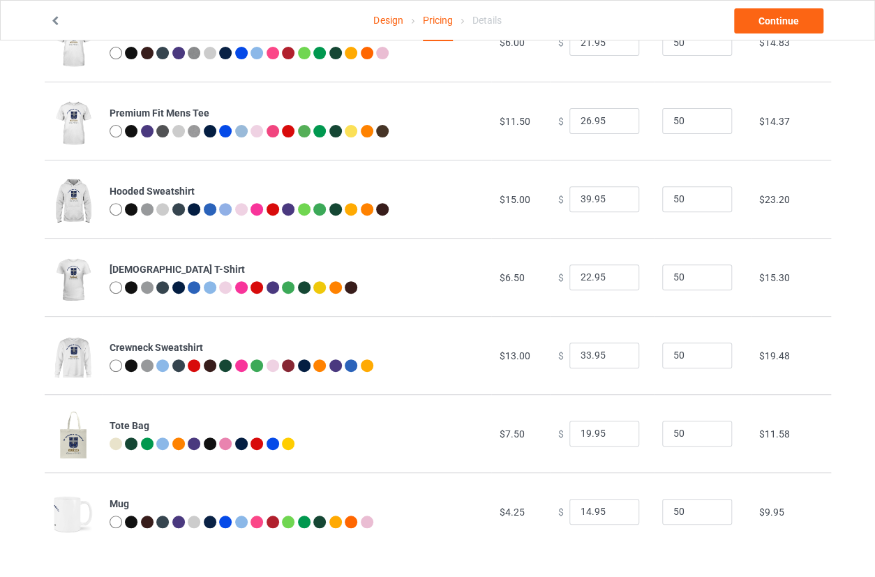
scroll to position [136, 0]
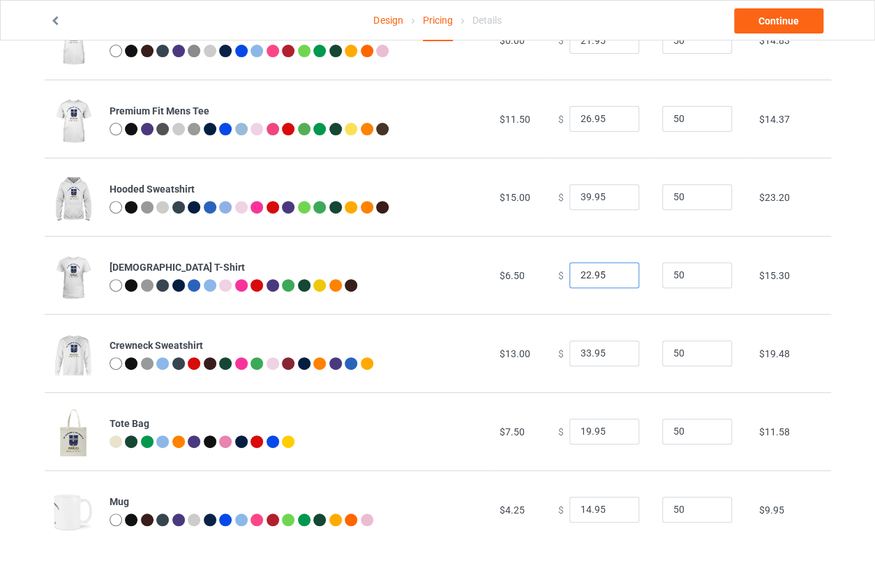
click at [604, 277] on input "22.95" at bounding box center [604, 275] width 70 height 27
type input "20.95"
click at [664, 232] on td "50" at bounding box center [703, 197] width 96 height 78
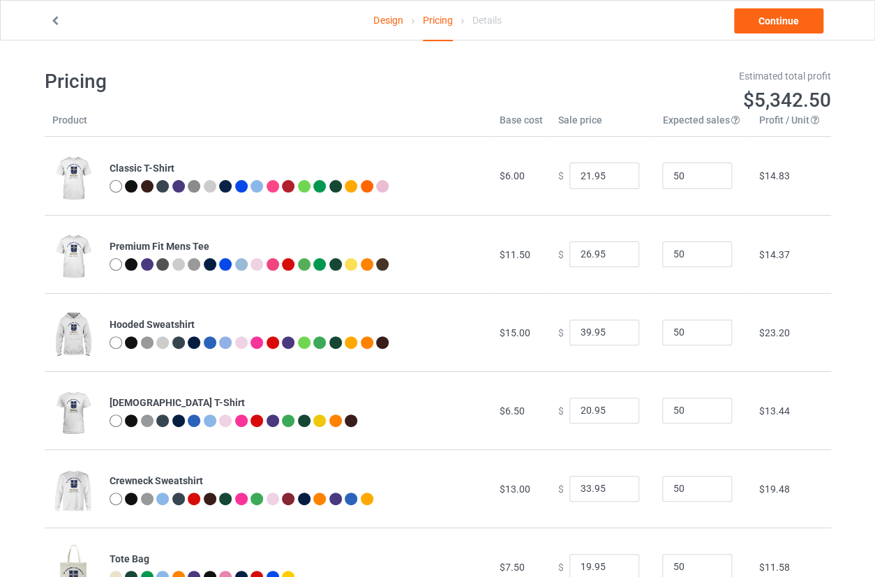
scroll to position [0, 0]
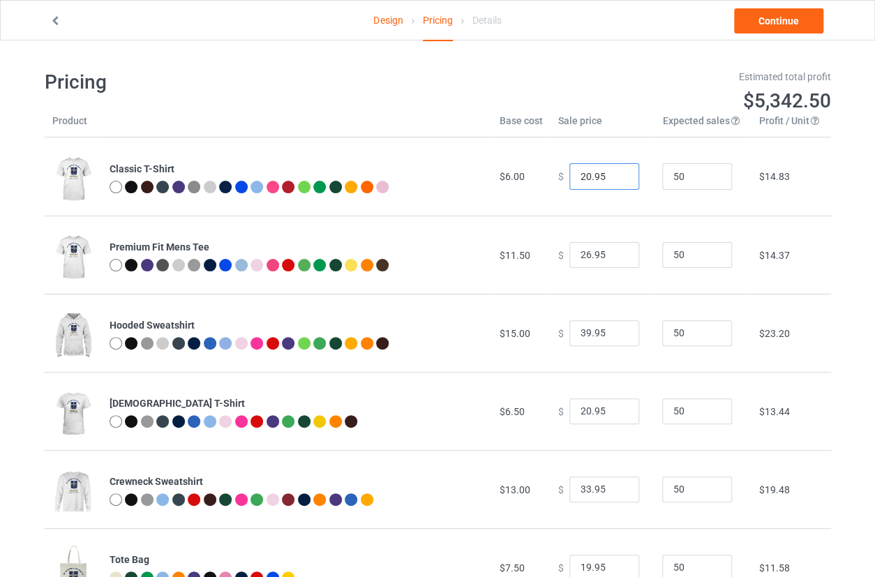
type input "20.95"
click at [615, 181] on input "20.95" at bounding box center [604, 176] width 70 height 27
click at [627, 147] on td "$ 20.95" at bounding box center [602, 176] width 105 height 78
click at [786, 24] on link "Continue" at bounding box center [778, 20] width 89 height 25
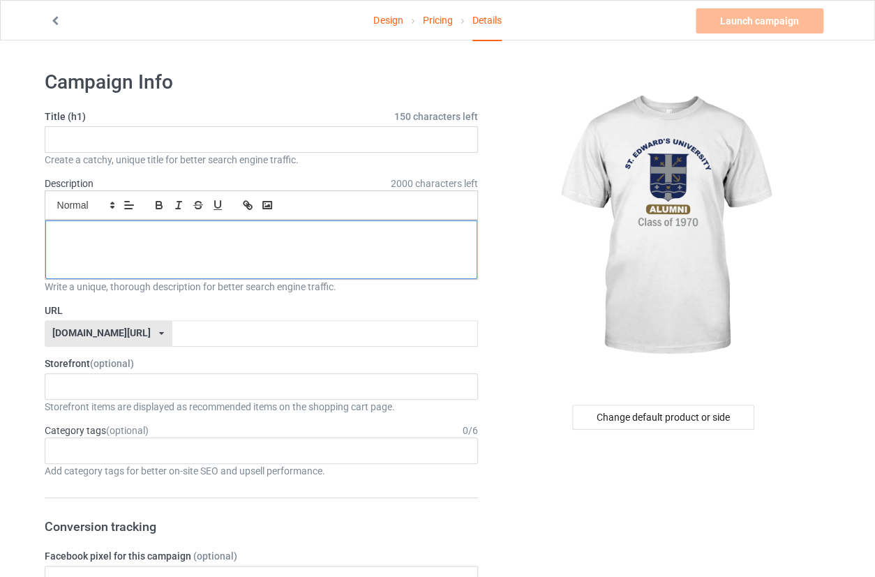
click at [246, 252] on div at bounding box center [261, 250] width 433 height 59
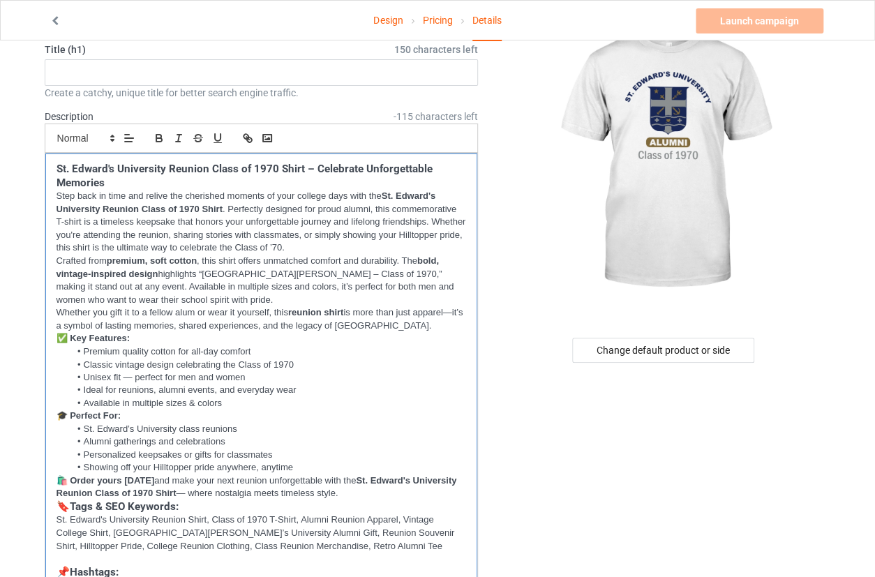
scroll to position [253, 0]
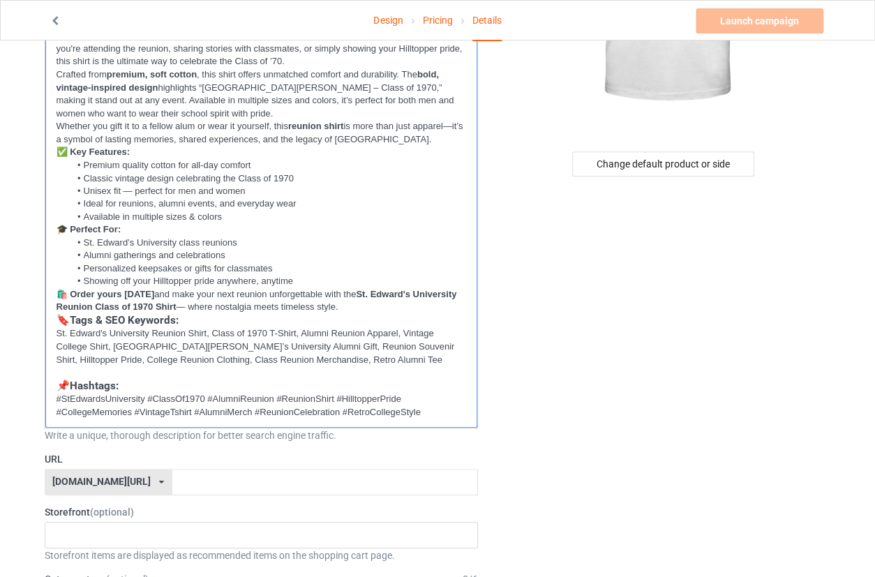
click at [133, 318] on strong "Tags & SEO Keywords:" at bounding box center [124, 320] width 109 height 13
click at [240, 315] on h3 "🔖 Tags & Keywords:" at bounding box center [262, 321] width 410 height 14
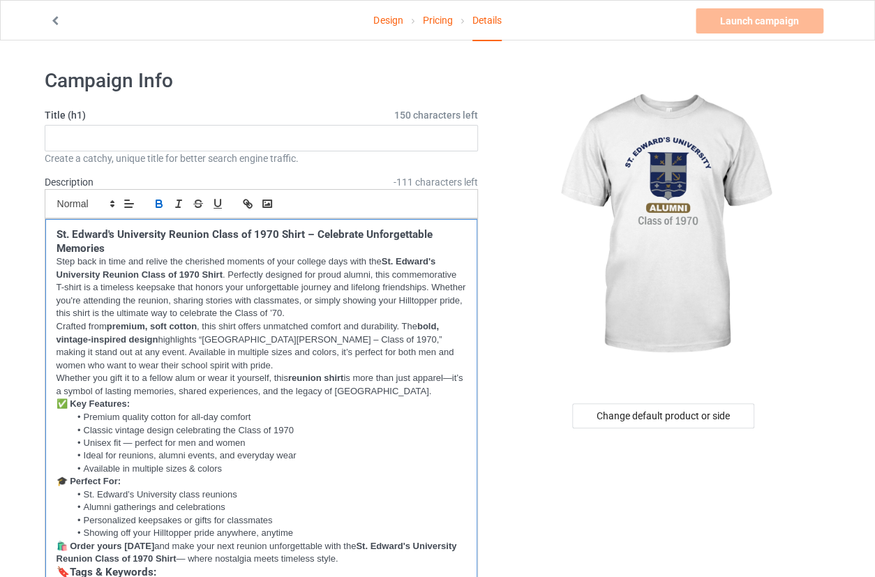
scroll to position [0, 0]
click at [362, 143] on input "text" at bounding box center [262, 139] width 434 height 27
paste input "St. Edward's University Reunion Class of 1970 Shirt"
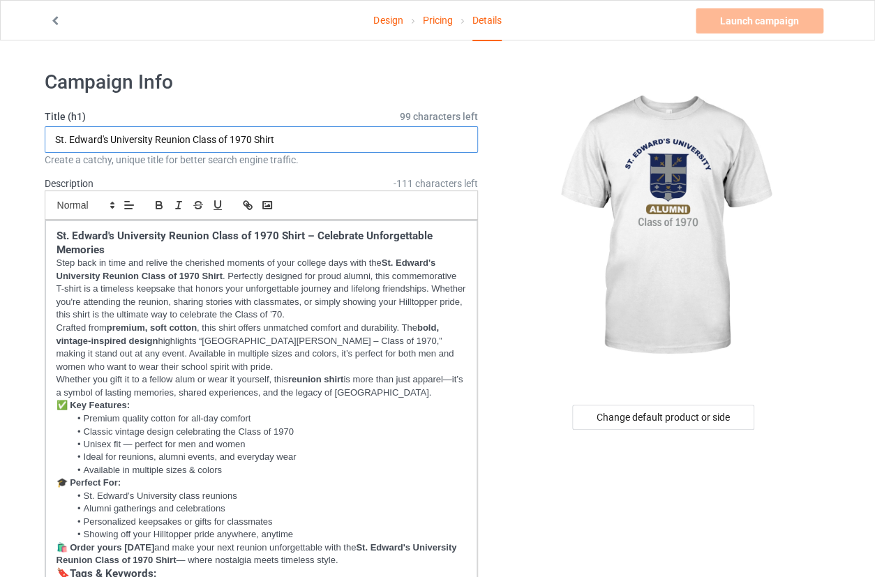
type input "St. Edward's University Reunion Class of 1970 Shirt"
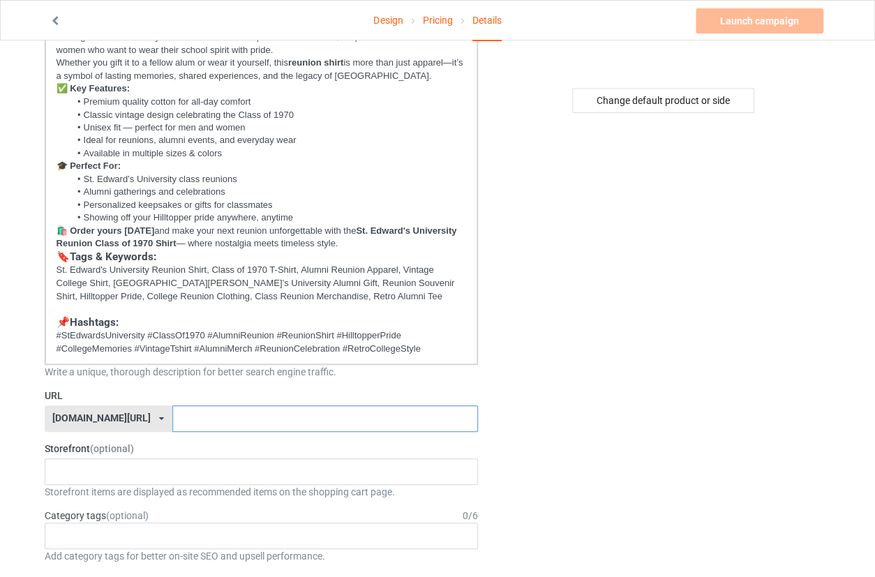
click at [395, 412] on input "text" at bounding box center [325, 418] width 306 height 27
paste input "st-[PERSON_NAME]-university-reunion-class-of-1970-shirt"
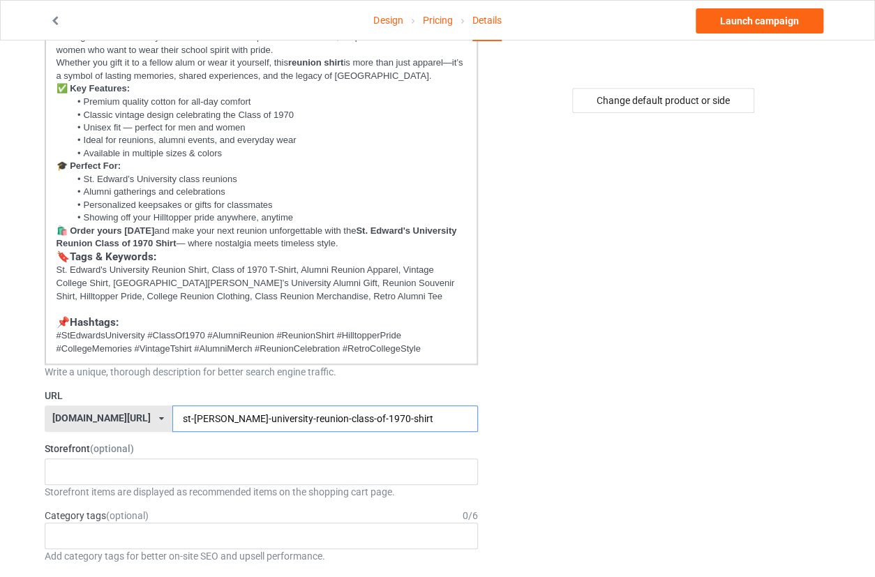
type input "st-[PERSON_NAME]-university-reunion-class-of-1970-shirt"
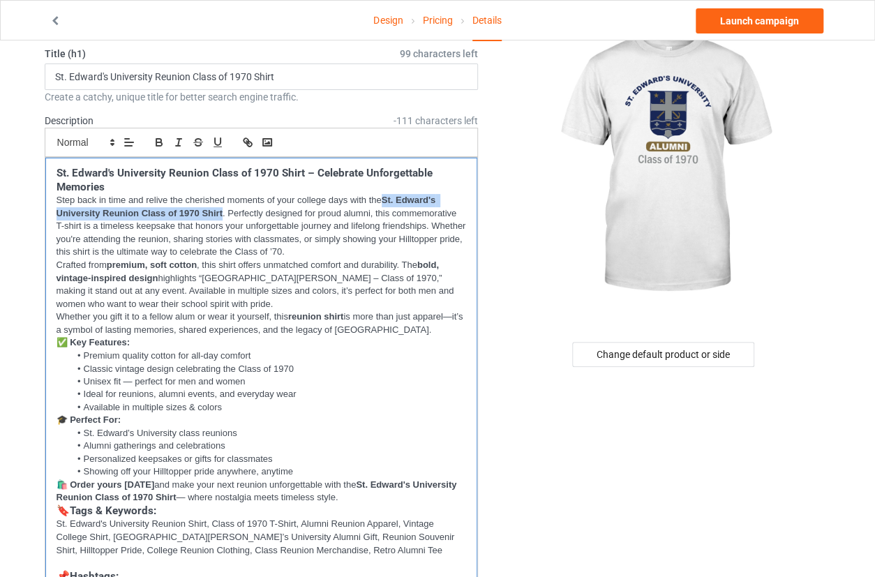
drag, startPoint x: 386, startPoint y: 201, endPoint x: 223, endPoint y: 208, distance: 163.4
click at [223, 208] on p "Step back in time and relive the cherished moments of your college days with th…" at bounding box center [262, 226] width 410 height 65
click at [247, 142] on icon "button" at bounding box center [249, 144] width 5 height 5
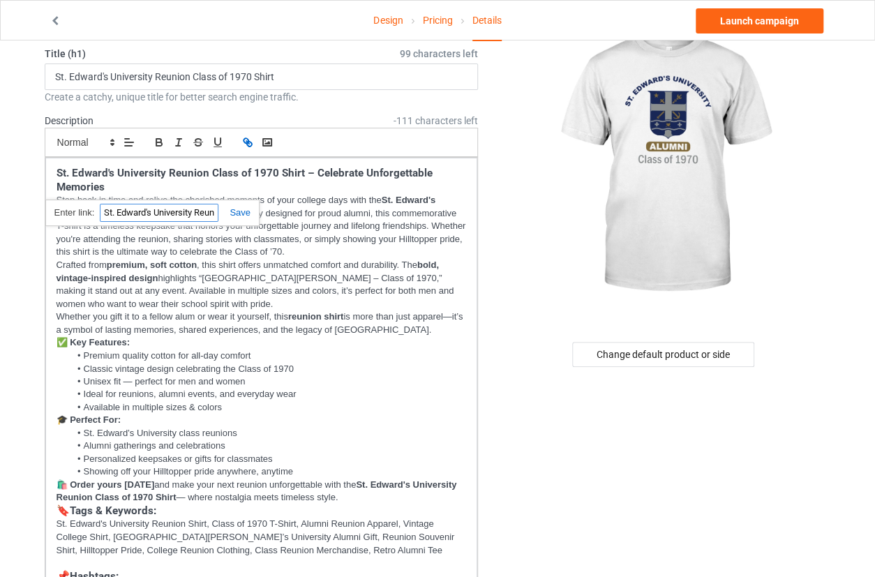
paste input "[URL][DOMAIN_NAME][PERSON_NAME]"
click at [324, 271] on p "Crafted from premium, soft cotton , this shirt offers unmatched comfort and dur…" at bounding box center [262, 285] width 410 height 52
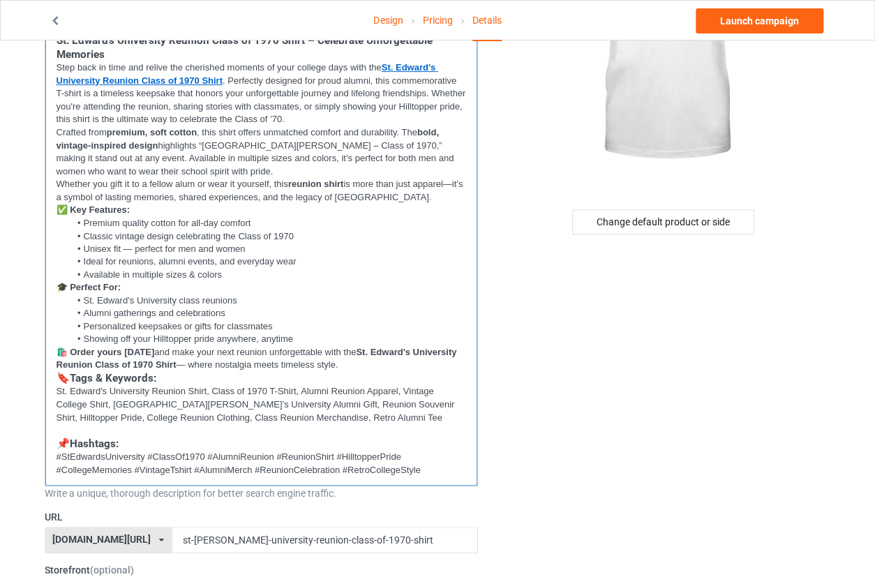
scroll to position [253, 0]
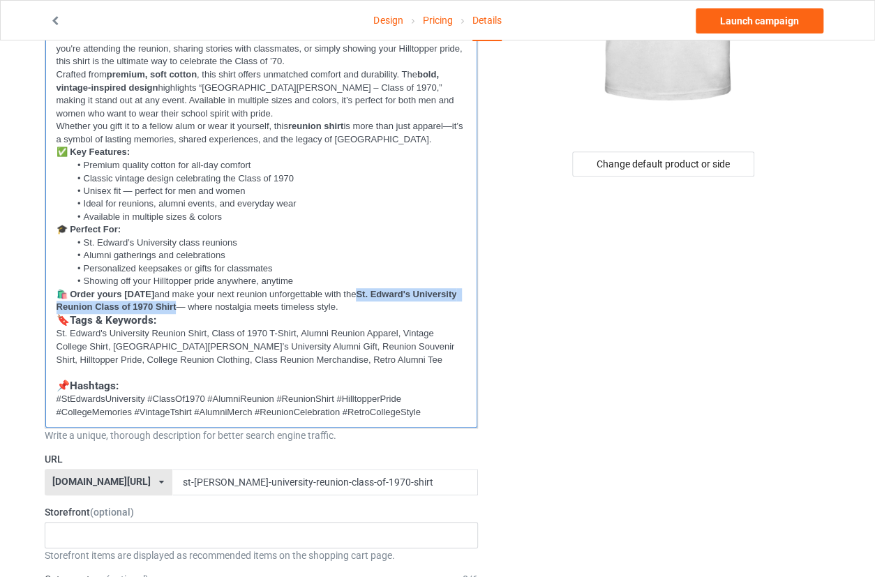
drag, startPoint x: 357, startPoint y: 289, endPoint x: 177, endPoint y: 304, distance: 181.4
click at [177, 304] on p "🛍️ Order yours [DATE] and make your next reunion unforgettable with the St. Edw…" at bounding box center [262, 301] width 410 height 26
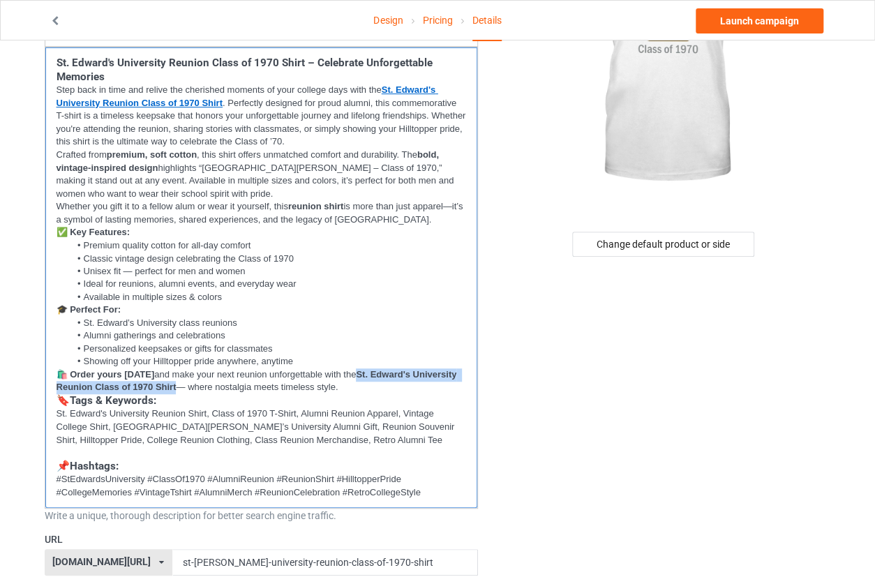
scroll to position [126, 0]
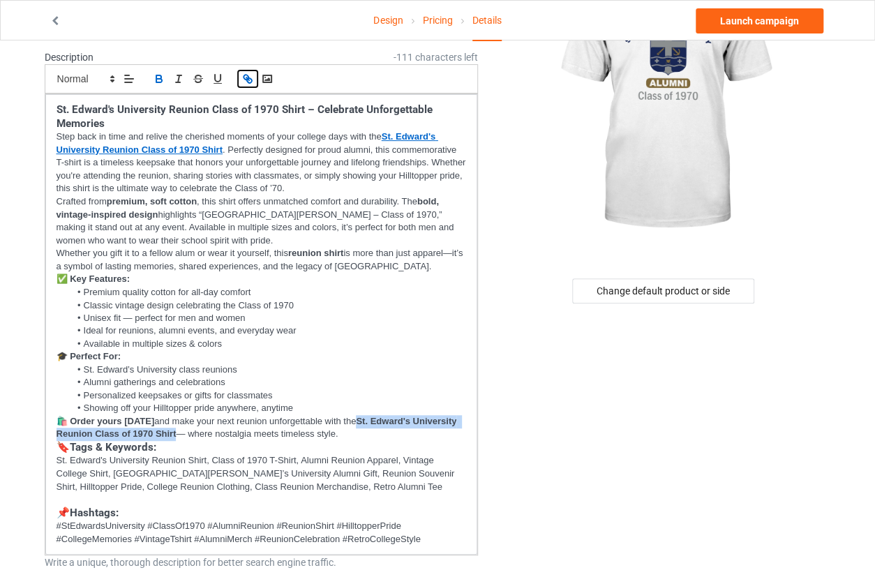
click at [248, 79] on line "button" at bounding box center [247, 78] width 3 height 3
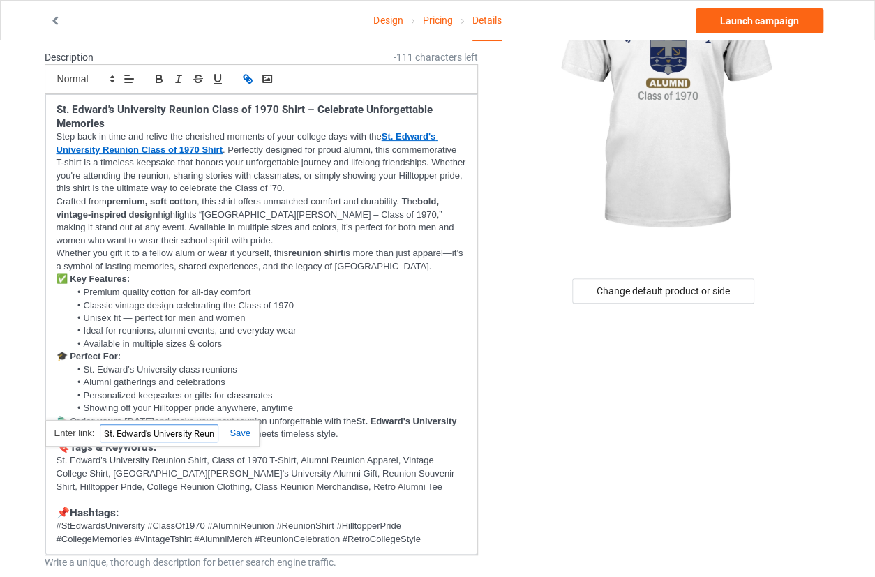
paste input "[URL][DOMAIN_NAME][PERSON_NAME]"
type input "[URL][DOMAIN_NAME][PERSON_NAME]"
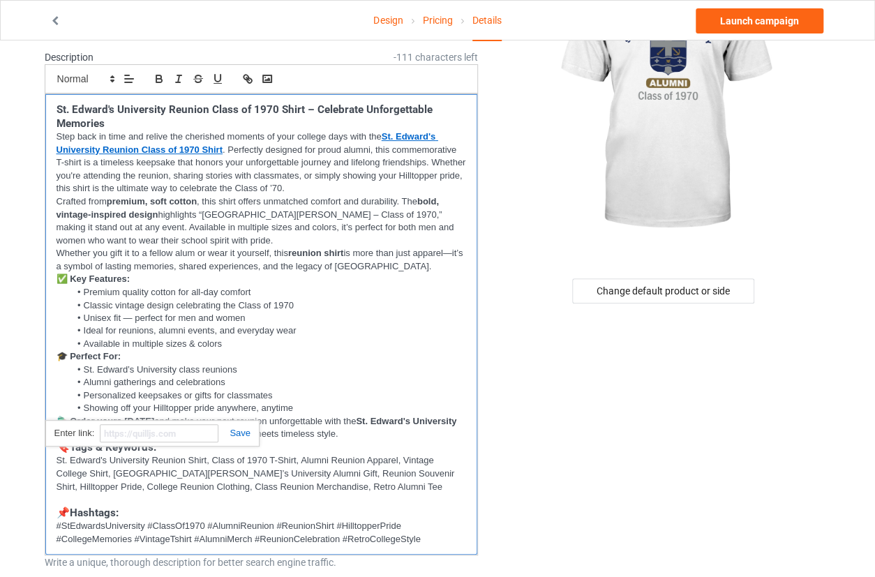
scroll to position [0, 0]
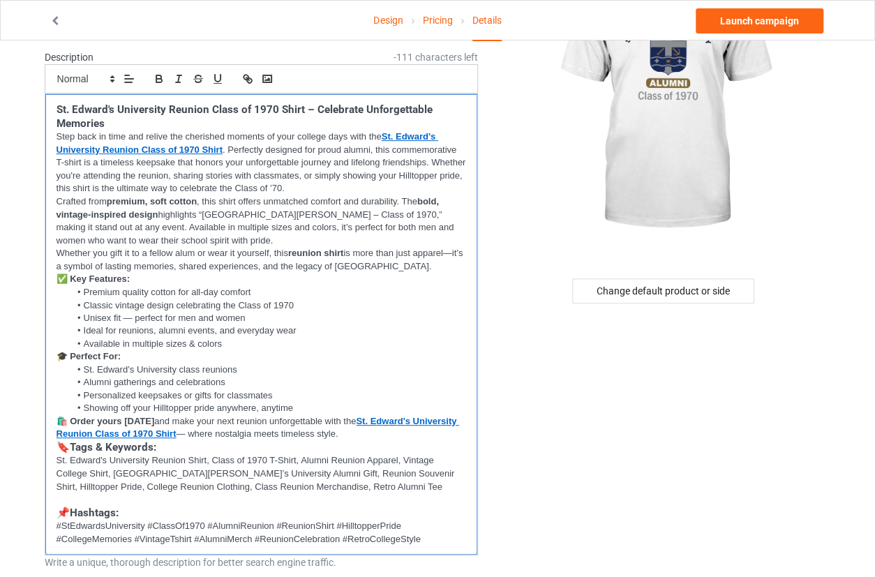
click at [384, 291] on li "Premium quality cotton for all-day comfort" at bounding box center [268, 292] width 396 height 13
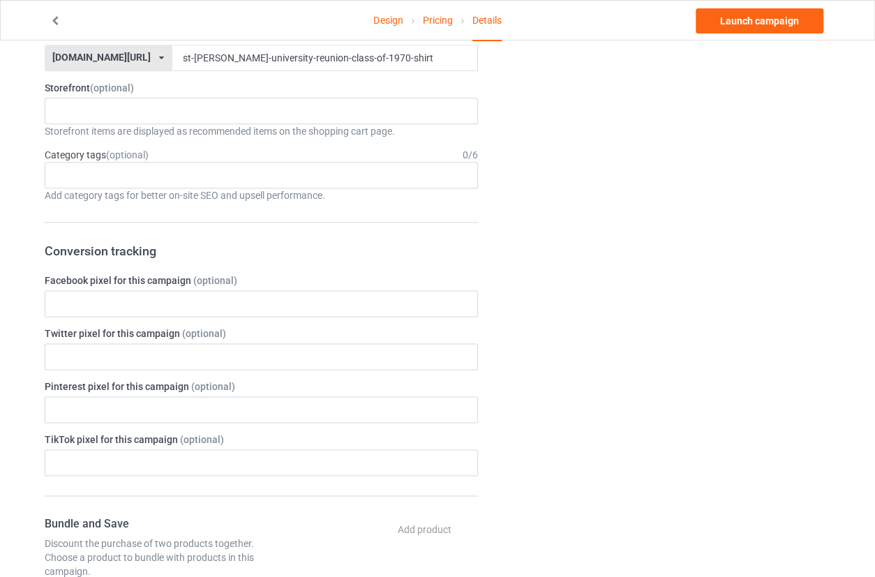
scroll to position [675, 0]
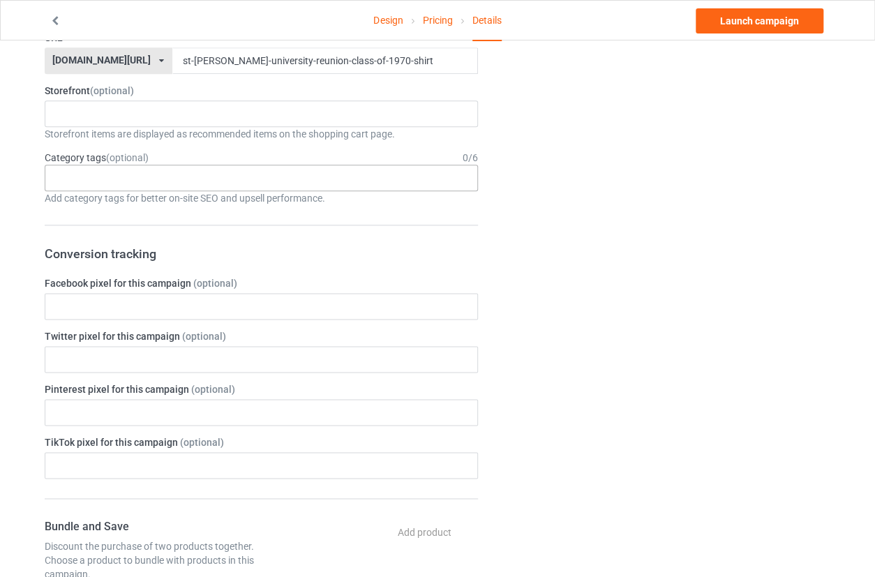
click at [289, 186] on div "Age > [DEMOGRAPHIC_DATA] > 1 Age > [DEMOGRAPHIC_DATA] Months > 1 Month Age > [D…" at bounding box center [262, 178] width 434 height 27
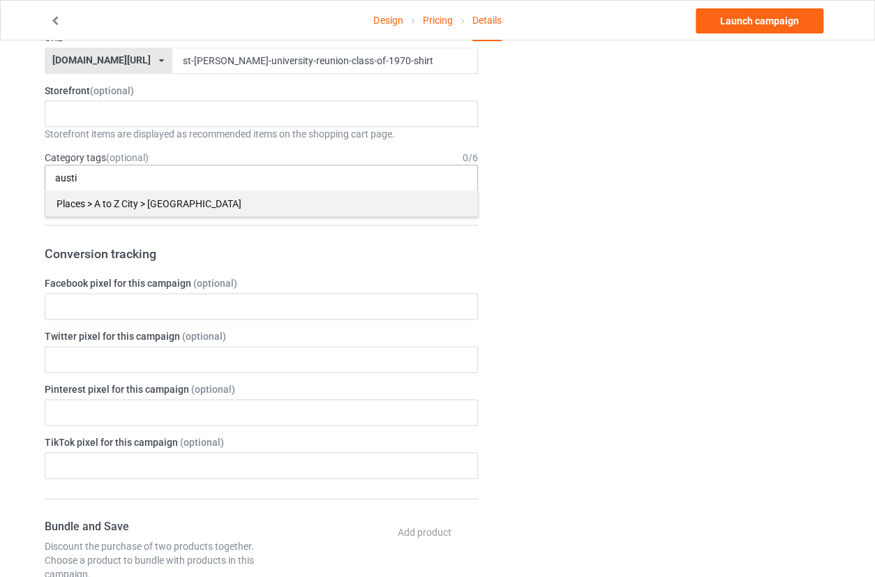
type input "austi"
click at [252, 193] on div "Places > A to Z City > [GEOGRAPHIC_DATA]" at bounding box center [261, 204] width 433 height 26
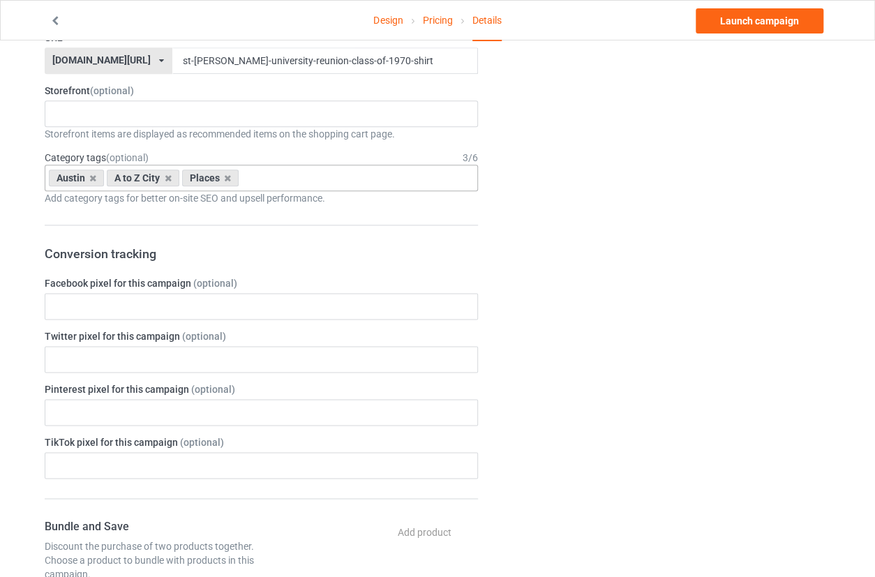
click at [600, 190] on div "Change default product or side" at bounding box center [664, 290] width 352 height 1810
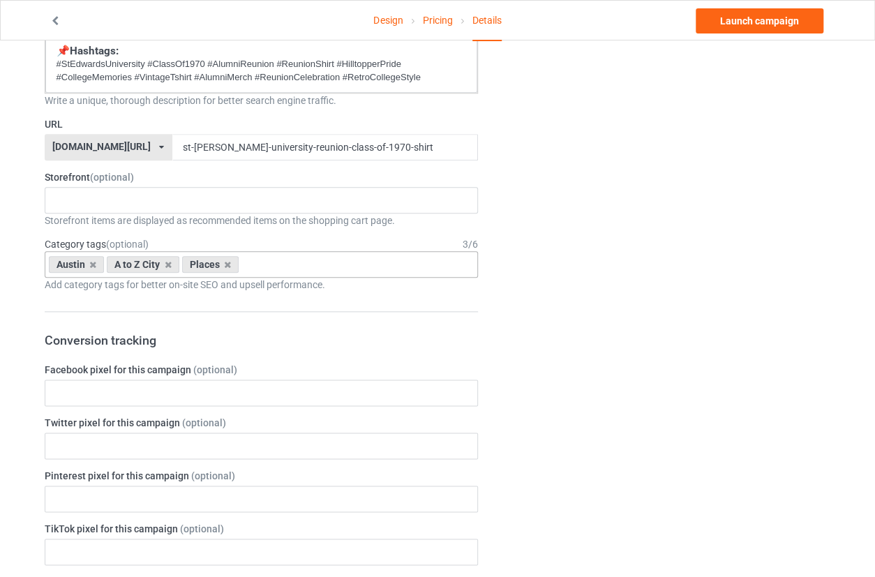
scroll to position [484, 0]
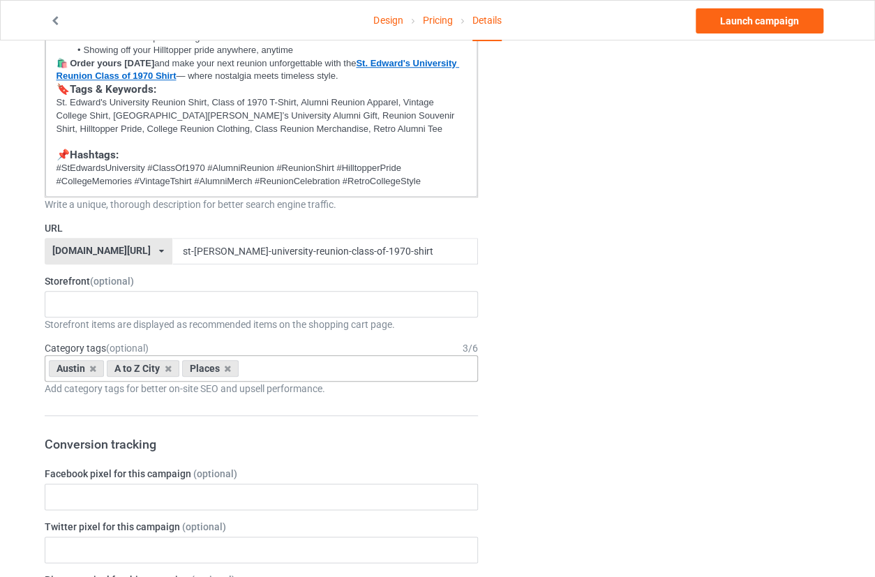
click at [386, 367] on div "Austin A to Z City Places Age > [DEMOGRAPHIC_DATA] > 1 Age > [DEMOGRAPHIC_DATA]…" at bounding box center [262, 368] width 434 height 27
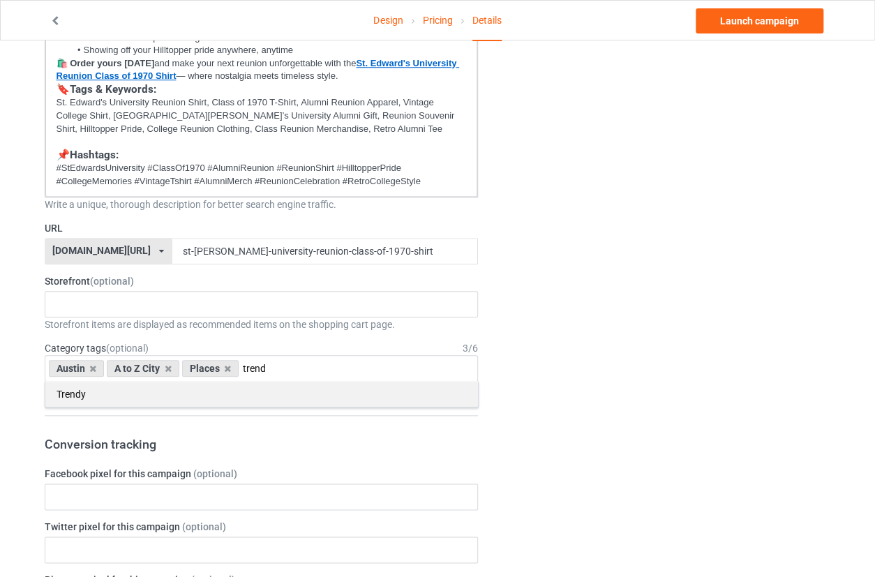
type input "trend"
click at [358, 405] on div "Trendy" at bounding box center [261, 394] width 433 height 26
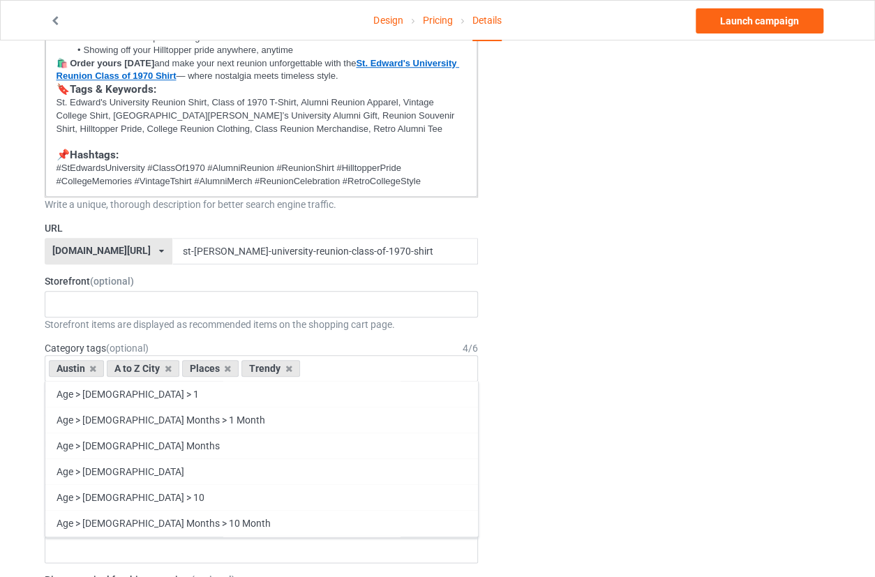
click at [608, 348] on div "Change default product or side" at bounding box center [664, 481] width 352 height 1810
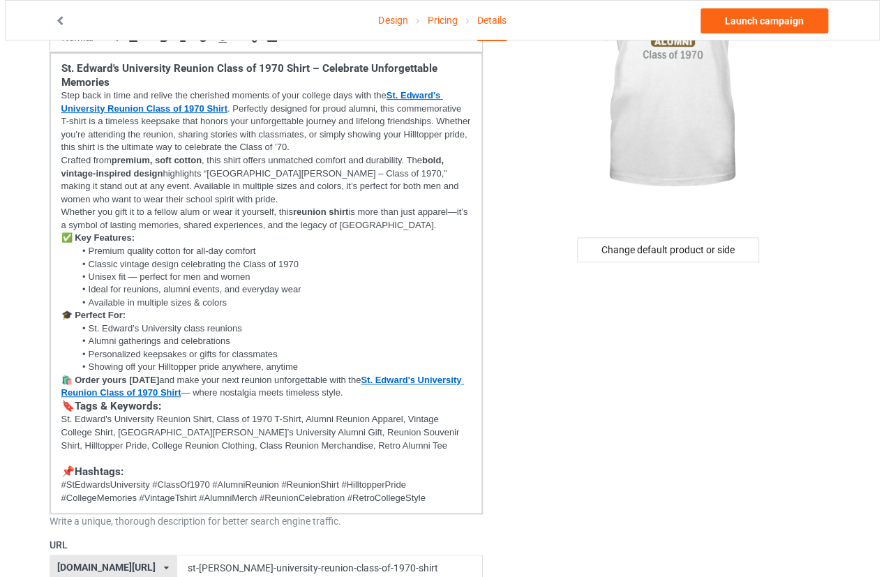
scroll to position [0, 0]
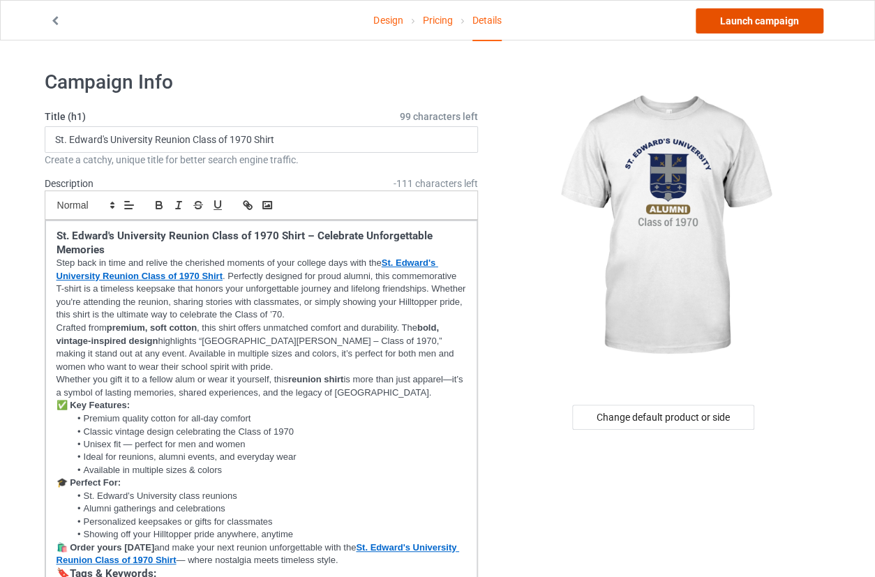
click at [758, 16] on link "Launch campaign" at bounding box center [760, 20] width 128 height 25
